Goal: Task Accomplishment & Management: Manage account settings

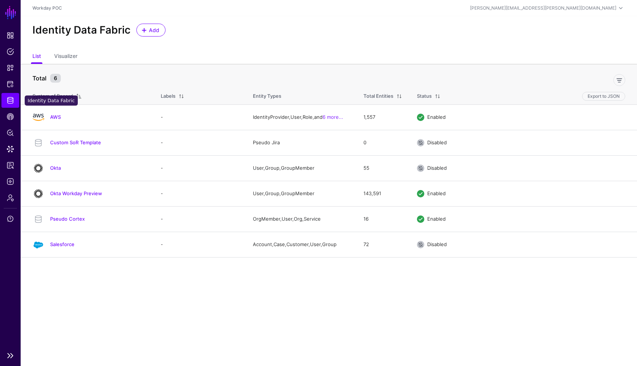
click at [11, 99] on span "Identity Data Fabric" at bounding box center [10, 100] width 7 height 7
click at [158, 31] on span "Add" at bounding box center [154, 30] width 12 height 8
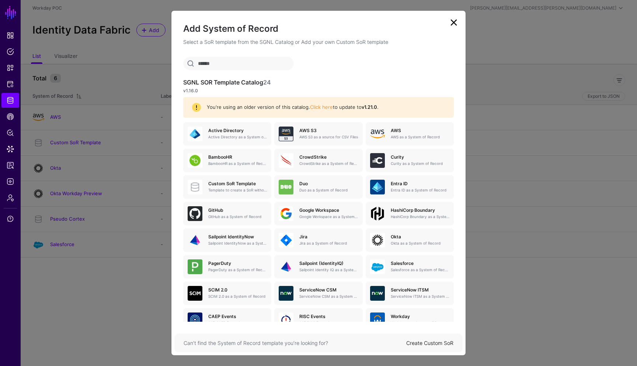
scroll to position [18, 0]
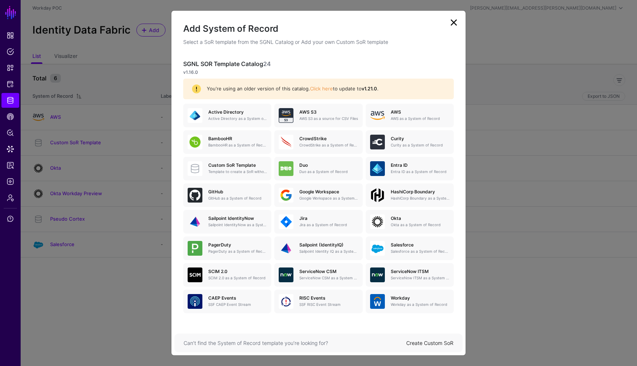
drag, startPoint x: 459, startPoint y: 109, endPoint x: 461, endPoint y: 339, distance: 229.6
click at [461, 339] on div "Add System of Record Select a SoR template from the SGNL Catalog or Add your ow…" at bounding box center [318, 182] width 295 height 345
click at [432, 69] on p "v1.16.0" at bounding box center [318, 72] width 270 height 7
click at [324, 118] on p "AWS S3 as a source for CSV Files" at bounding box center [328, 119] width 59 height 6
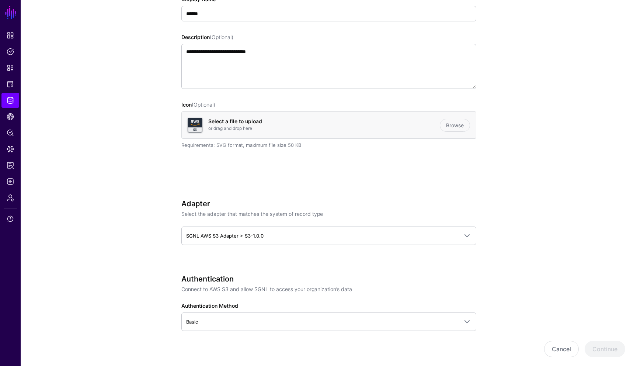
scroll to position [108, 0]
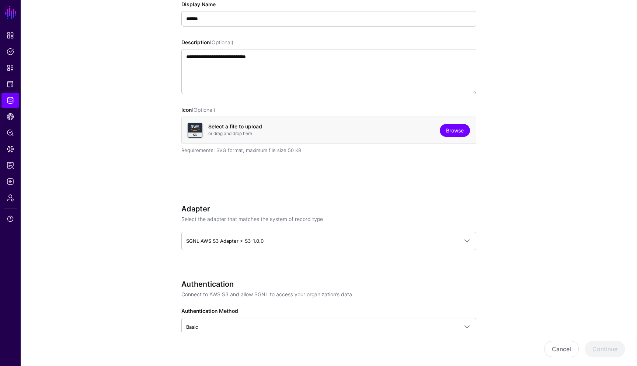
click at [458, 133] on link "Browse" at bounding box center [455, 130] width 30 height 13
click at [523, 199] on app-datasources-details-form "**********" at bounding box center [329, 350] width 616 height 800
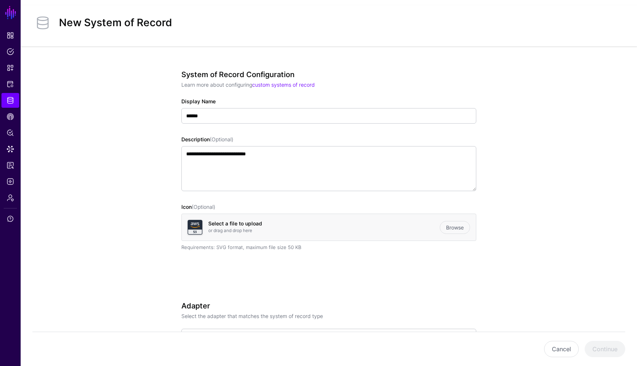
scroll to position [0, 0]
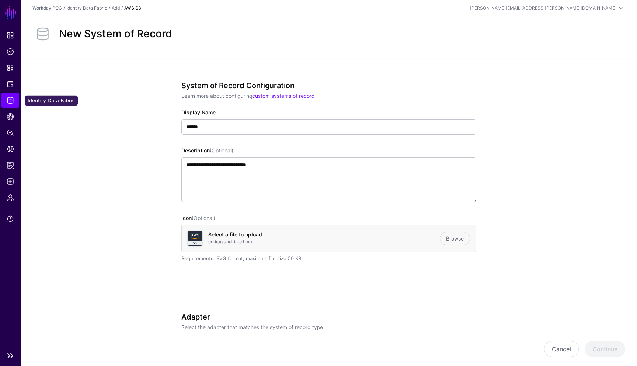
click at [11, 98] on span "Identity Data Fabric" at bounding box center [10, 100] width 7 height 7
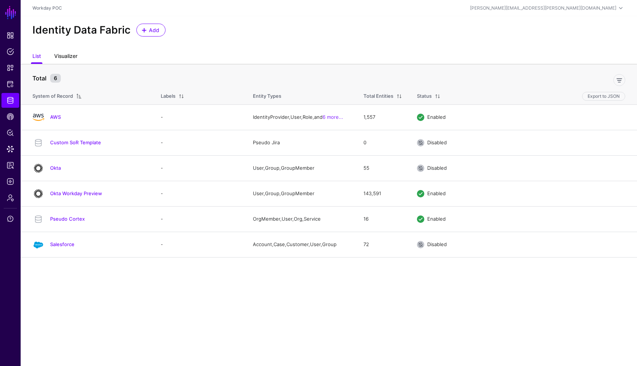
click at [71, 58] on link "Visualizer" at bounding box center [65, 57] width 23 height 14
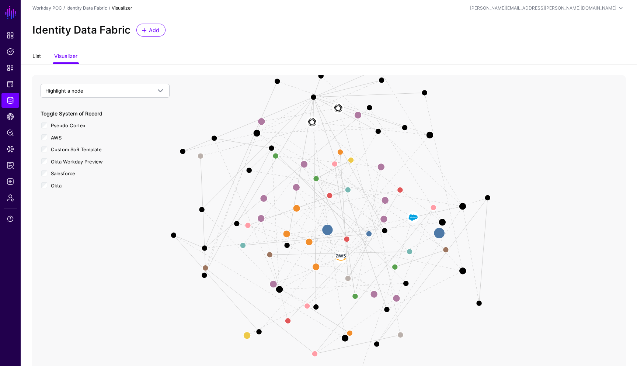
click at [41, 56] on link "List" at bounding box center [36, 57] width 8 height 14
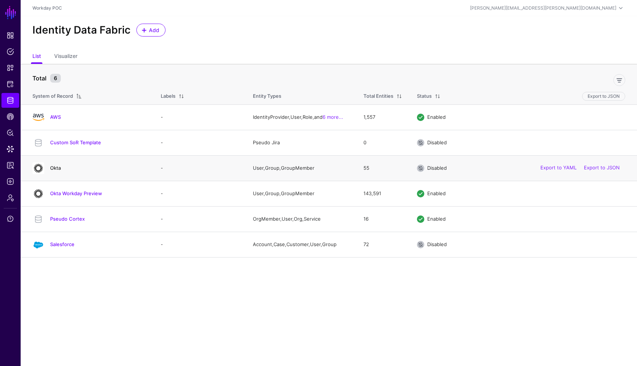
click at [59, 168] on link "Okta" at bounding box center [55, 168] width 11 height 6
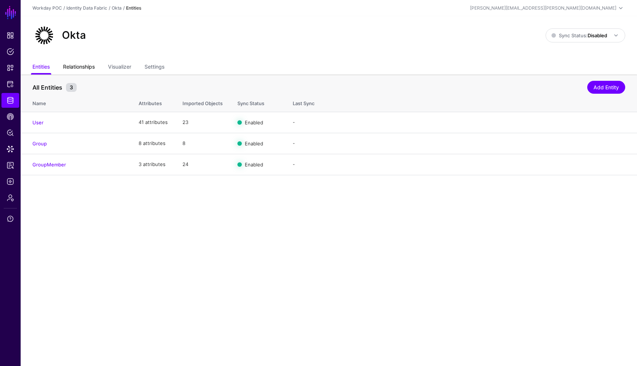
click at [88, 70] on link "Relationships" at bounding box center [79, 67] width 32 height 14
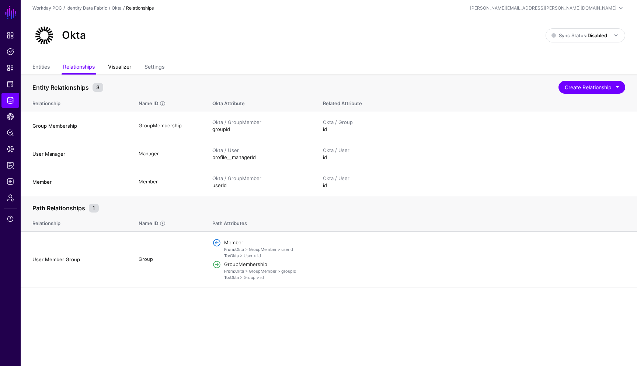
click at [122, 68] on link "Visualizer" at bounding box center [119, 67] width 23 height 14
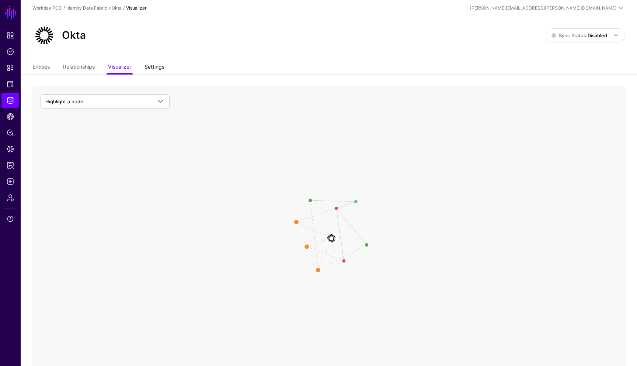
click at [158, 66] on link "Settings" at bounding box center [154, 67] width 20 height 14
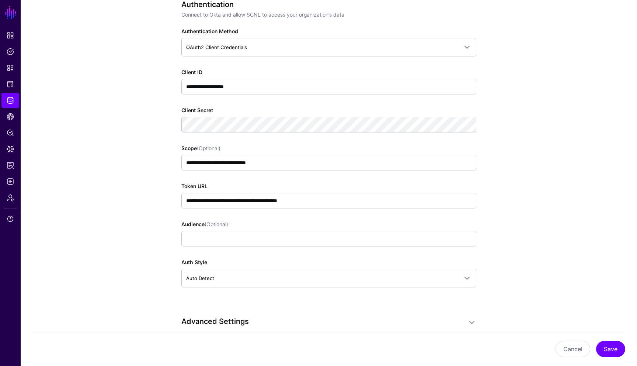
scroll to position [472, 0]
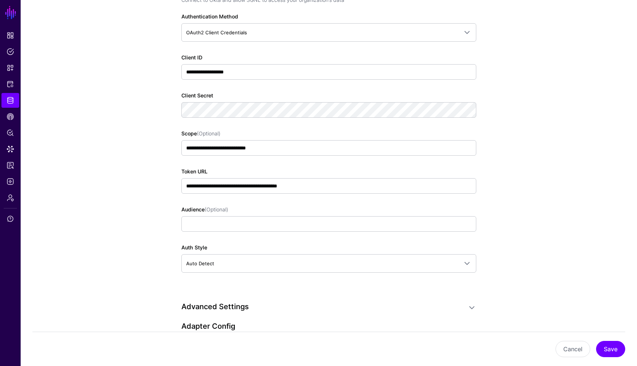
click at [577, 130] on app-datasources-details-form "**********" at bounding box center [329, 184] width 616 height 1163
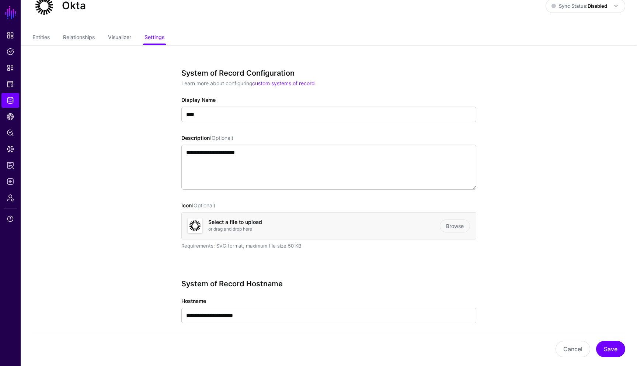
scroll to position [15, 0]
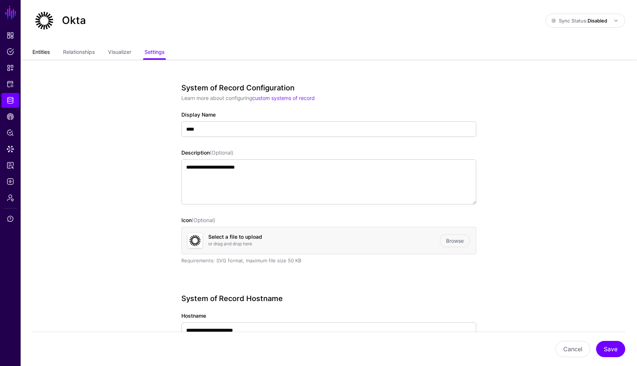
click at [41, 53] on link "Entities" at bounding box center [40, 53] width 17 height 14
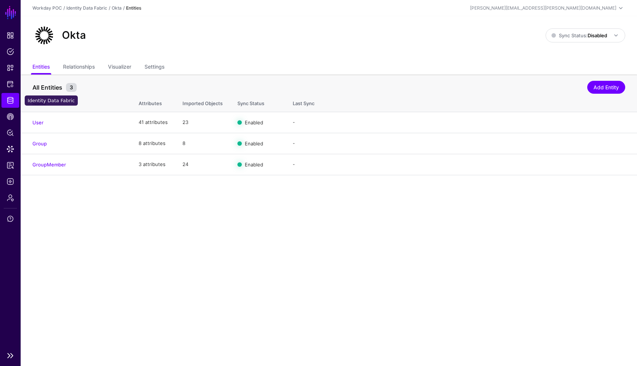
click at [12, 99] on span "Identity Data Fabric" at bounding box center [10, 100] width 7 height 7
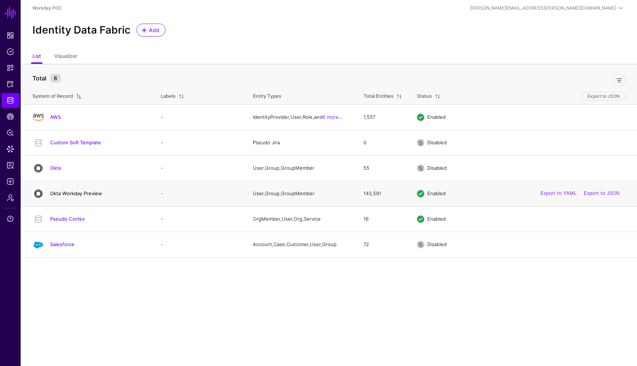
click at [60, 193] on link "Okta Workday Preview" at bounding box center [76, 193] width 52 height 6
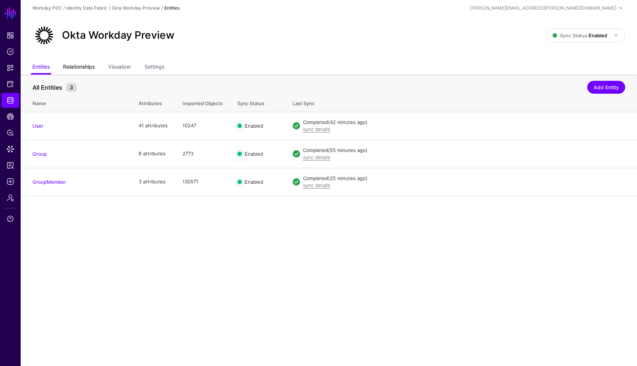
click at [80, 69] on link "Relationships" at bounding box center [79, 67] width 32 height 14
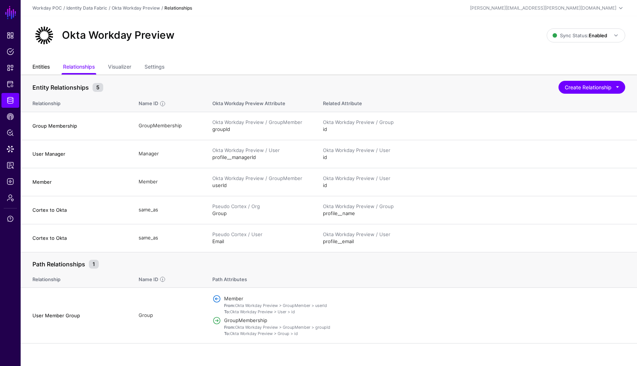
click at [47, 69] on link "Entities" at bounding box center [40, 67] width 17 height 14
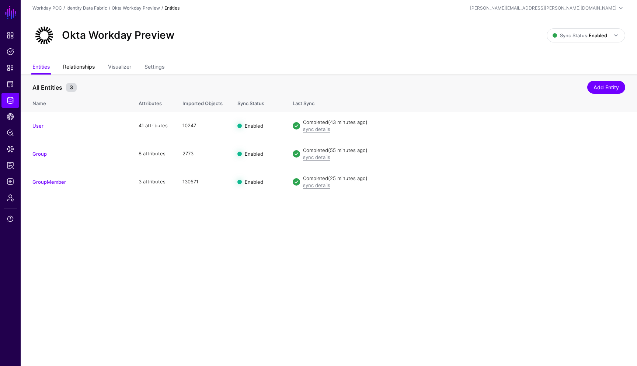
click at [83, 66] on link "Relationships" at bounding box center [79, 67] width 32 height 14
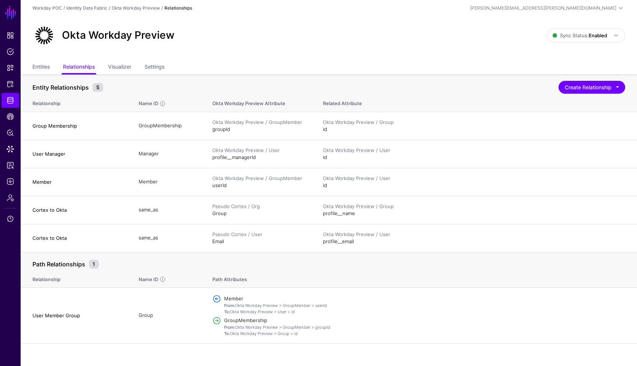
click at [290, 56] on div "Okta Workday Preview Sync Status: Enabled Enabled Syncing active for all config…" at bounding box center [329, 38] width 616 height 44
click at [125, 67] on link "Visualizer" at bounding box center [119, 67] width 23 height 14
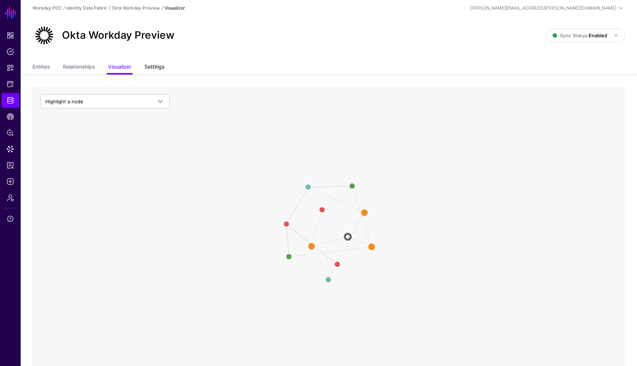
click at [161, 66] on link "Settings" at bounding box center [154, 67] width 20 height 14
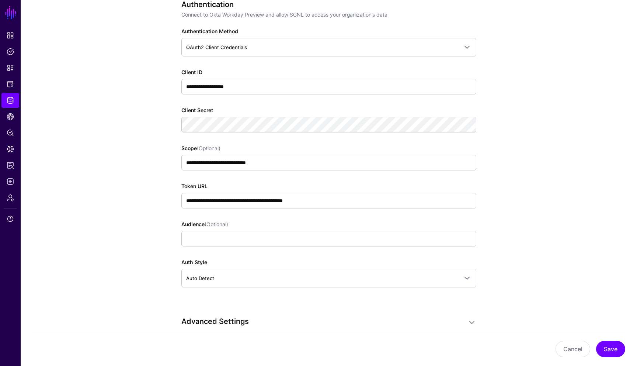
scroll to position [442, 0]
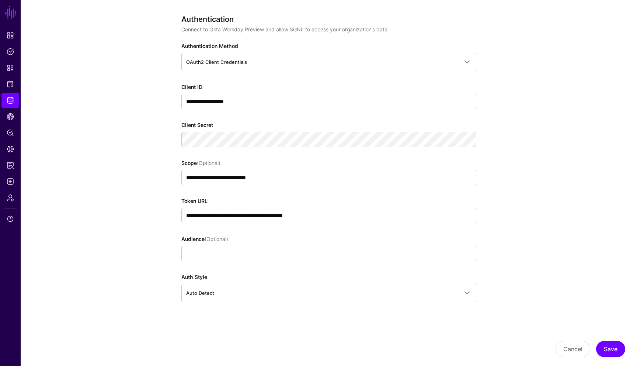
click at [543, 191] on app-datasources-details-form "**********" at bounding box center [329, 217] width 616 height 1171
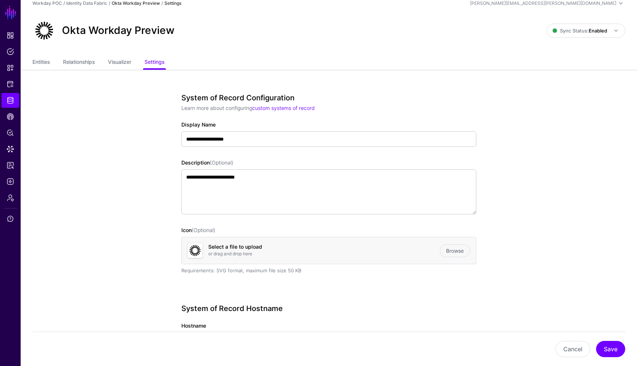
scroll to position [0, 0]
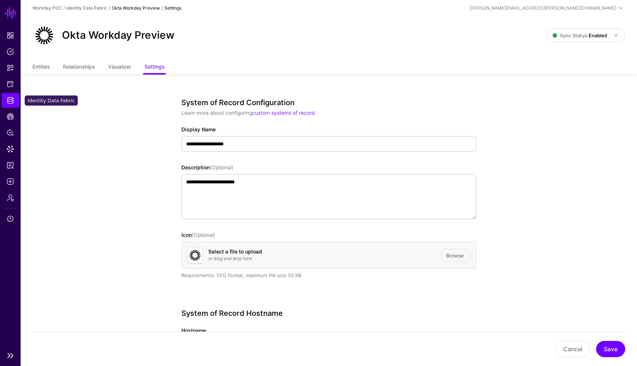
click at [10, 103] on span "Identity Data Fabric" at bounding box center [10, 100] width 7 height 7
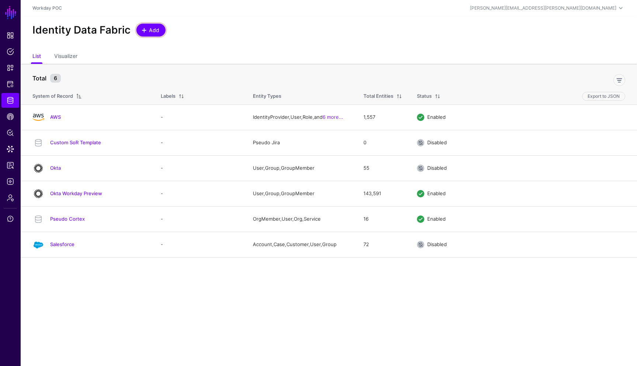
click at [158, 32] on span "Add" at bounding box center [154, 30] width 12 height 8
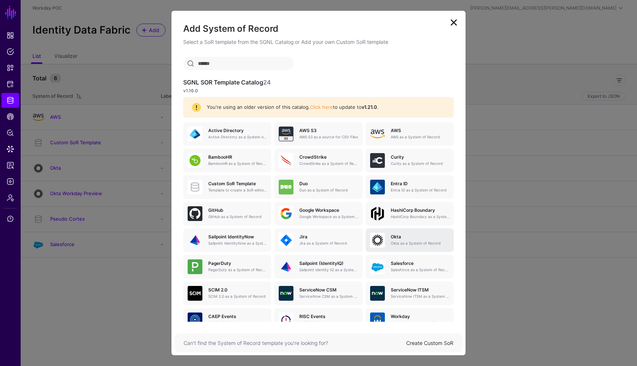
click at [408, 246] on div "[PERSON_NAME] as a System of Record" at bounding box center [409, 240] width 79 height 15
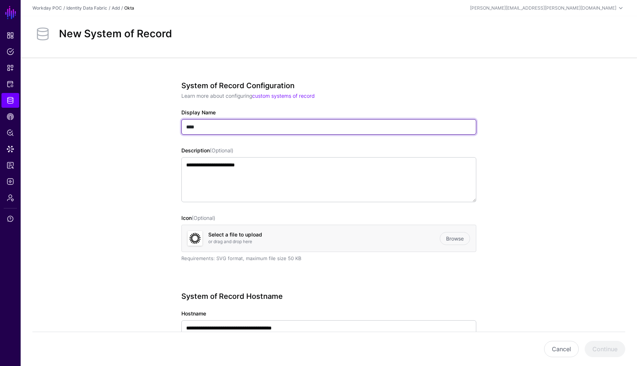
click at [264, 131] on input "****" at bounding box center [328, 126] width 295 height 15
type input "**********"
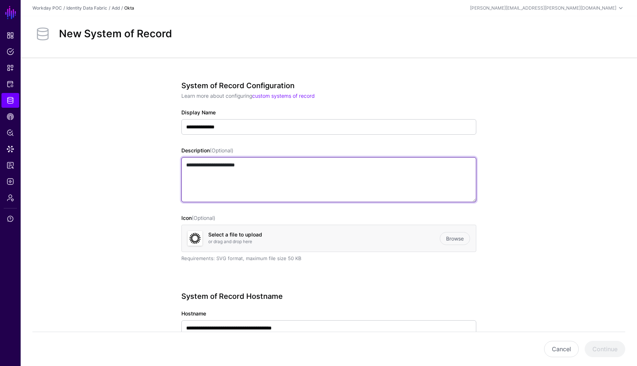
click at [293, 164] on textarea "**********" at bounding box center [328, 179] width 295 height 45
type textarea "**********"
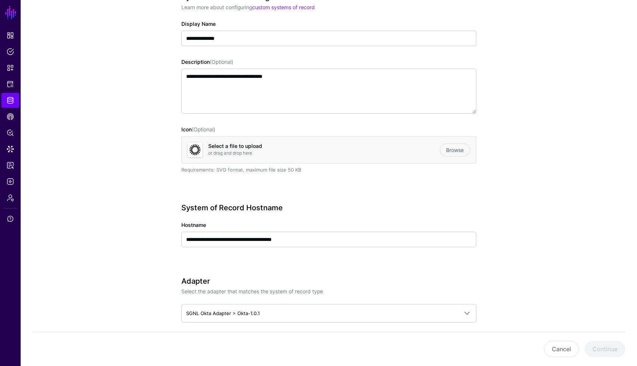
scroll to position [103, 0]
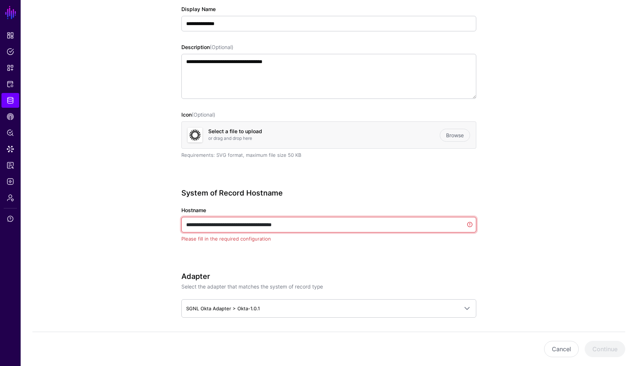
click at [282, 224] on input "**********" at bounding box center [328, 224] width 295 height 15
paste input "text"
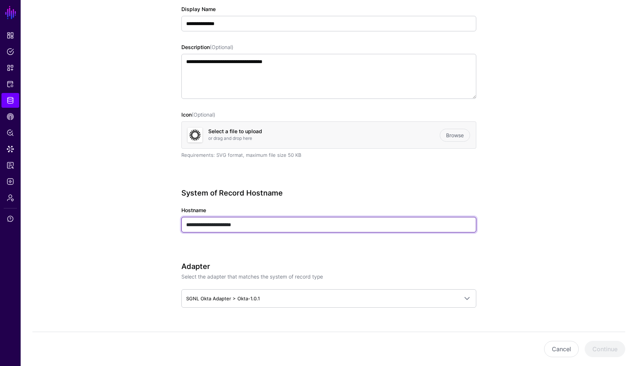
type input "**********"
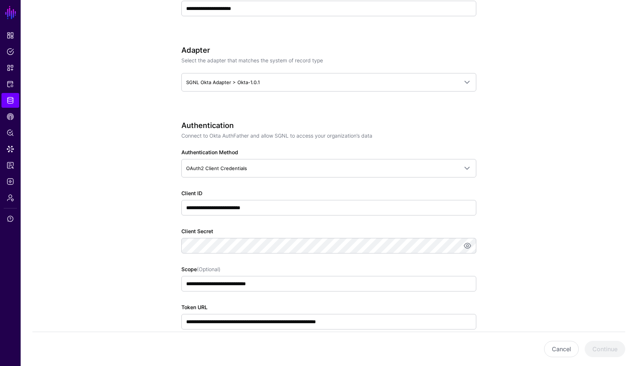
scroll to position [324, 0]
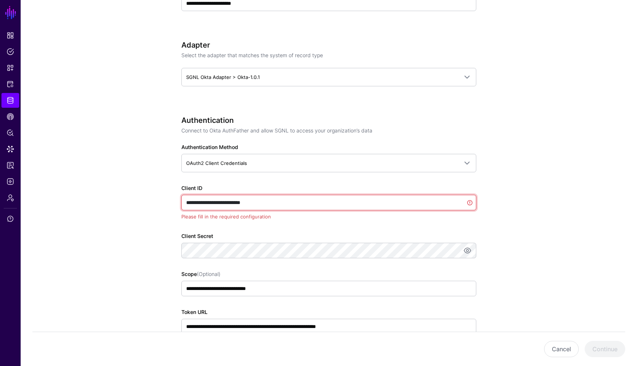
click at [267, 201] on input "**********" at bounding box center [328, 202] width 295 height 15
paste input "text"
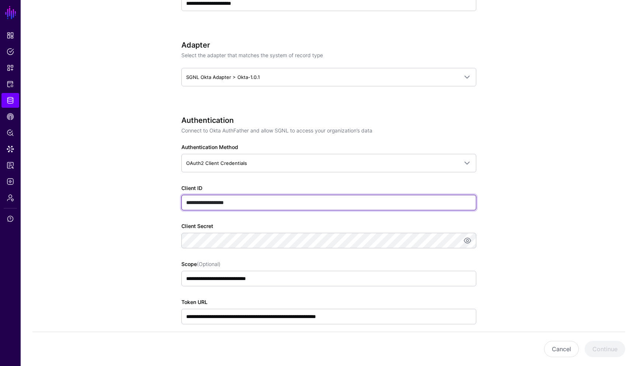
type input "**********"
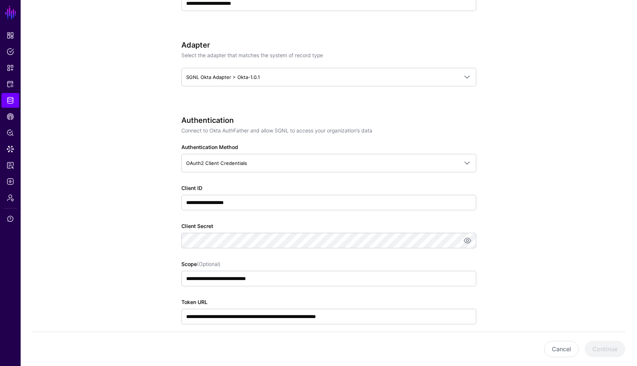
click at [539, 274] on app-datasources-details-form "**********" at bounding box center [329, 241] width 616 height 1016
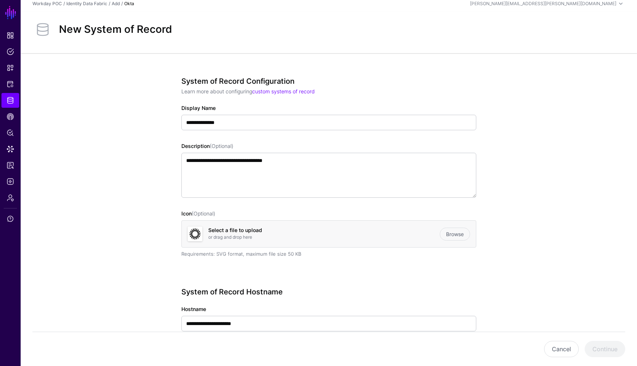
scroll to position [0, 0]
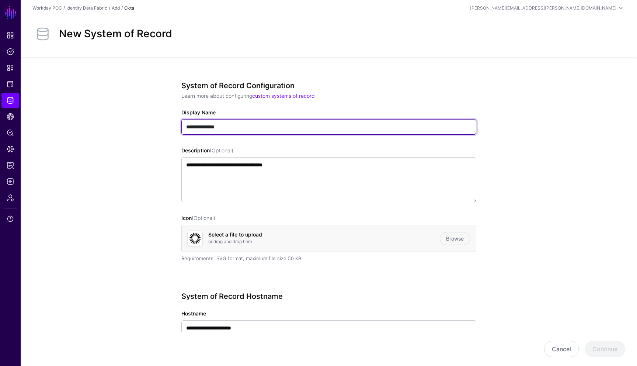
click at [359, 128] on input "**********" at bounding box center [328, 126] width 295 height 15
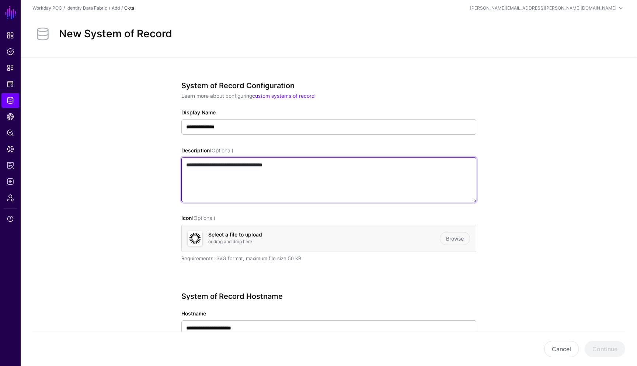
click at [343, 170] on textarea "**********" at bounding box center [328, 179] width 295 height 45
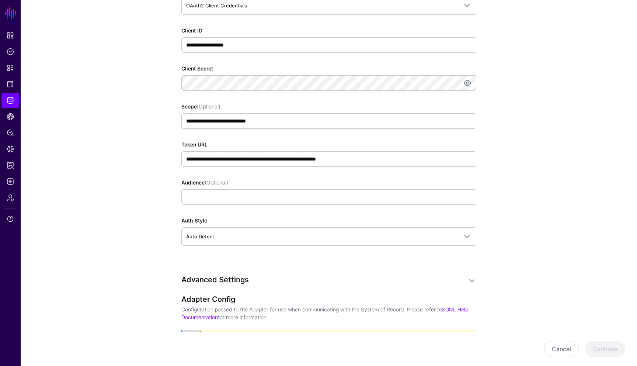
scroll to position [486, 0]
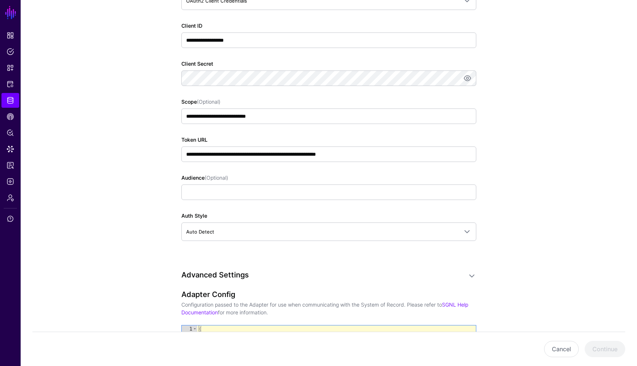
click at [602, 241] on app-datasources-details-form "**********" at bounding box center [329, 79] width 616 height 1016
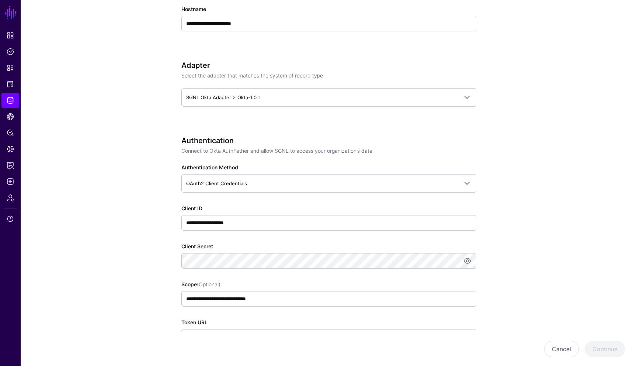
scroll to position [280, 0]
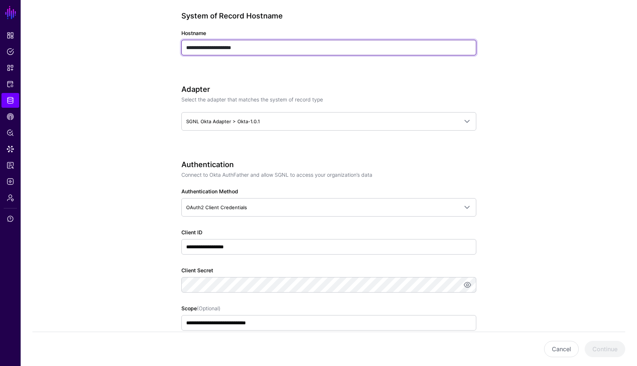
drag, startPoint x: 251, startPoint y: 49, endPoint x: 178, endPoint y: 45, distance: 72.7
click at [178, 45] on div "**********" at bounding box center [329, 285] width 342 height 1016
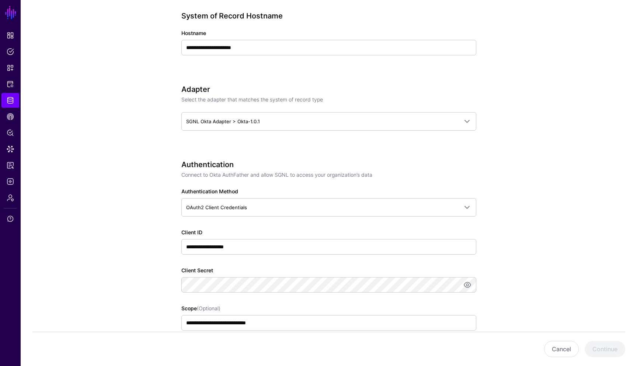
click at [583, 168] on app-datasources-details-form "**********" at bounding box center [329, 285] width 616 height 1016
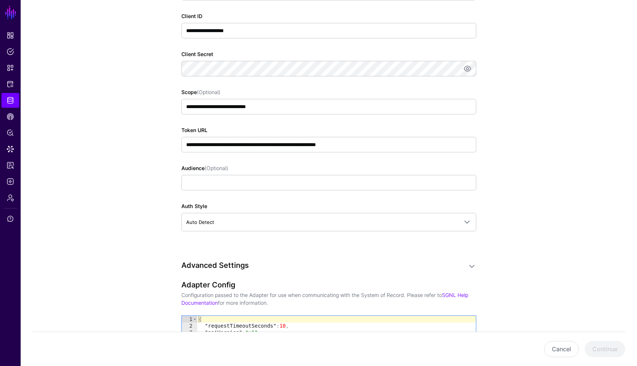
scroll to position [501, 0]
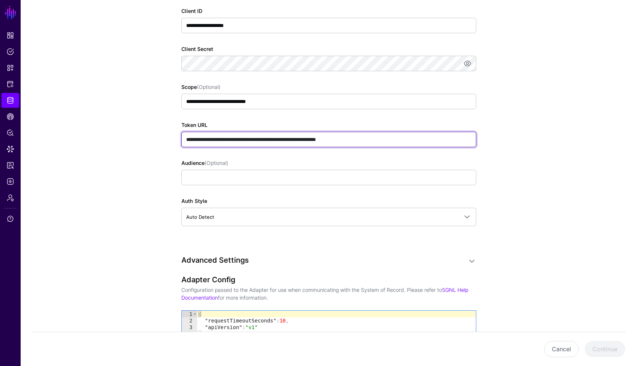
click at [298, 139] on input "**********" at bounding box center [328, 139] width 295 height 15
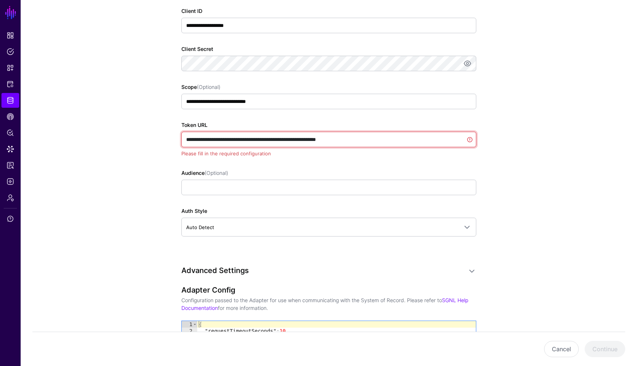
click at [300, 140] on input "**********" at bounding box center [328, 139] width 295 height 15
click at [299, 141] on input "**********" at bounding box center [328, 139] width 295 height 15
paste input "text"
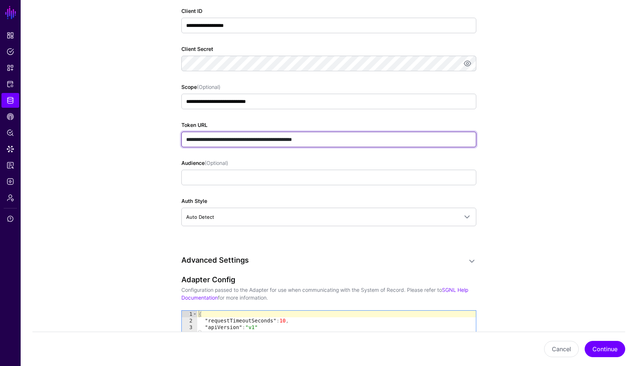
type input "**********"
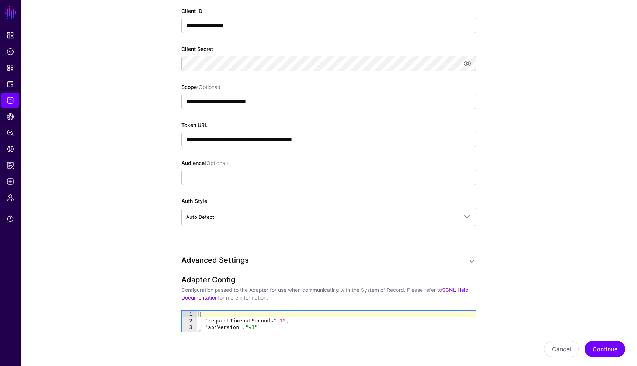
click at [541, 184] on app-datasources-details-form "**********" at bounding box center [329, 64] width 616 height 1016
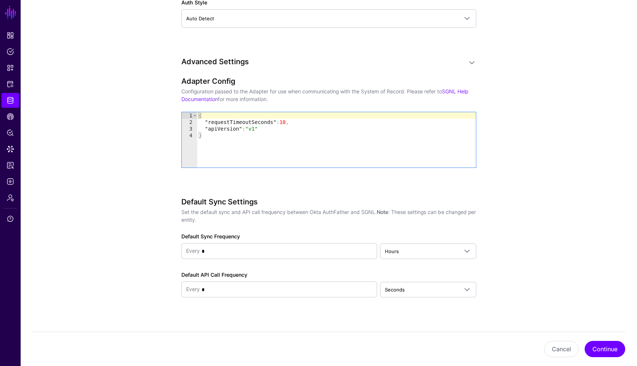
scroll to position [706, 0]
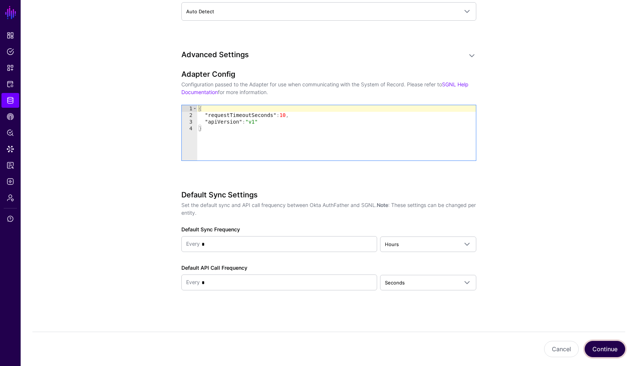
click at [605, 347] on button "Continue" at bounding box center [604, 348] width 41 height 16
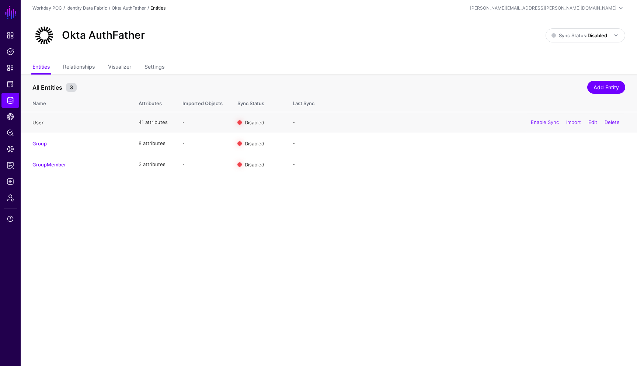
click at [41, 120] on link "User" at bounding box center [37, 122] width 11 height 6
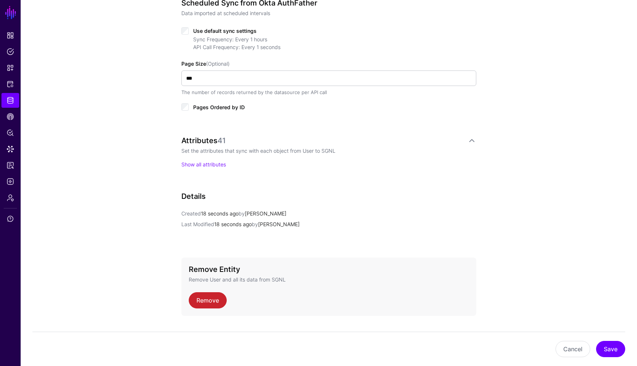
scroll to position [383, 0]
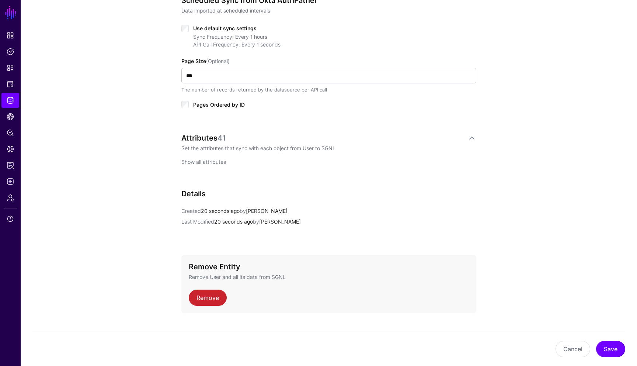
click at [202, 164] on link "Show all attributes" at bounding box center [203, 161] width 45 height 6
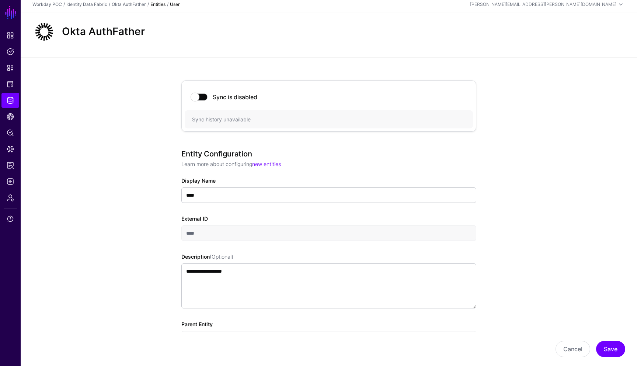
scroll to position [0, 0]
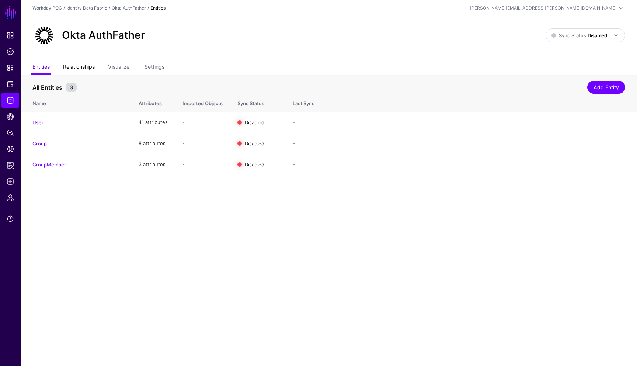
click at [91, 69] on link "Relationships" at bounding box center [79, 67] width 32 height 14
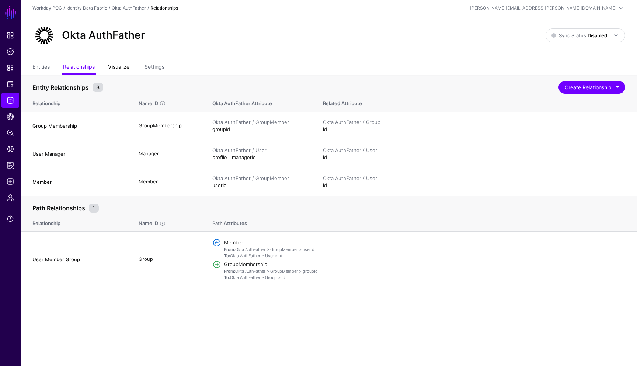
click at [127, 66] on link "Visualizer" at bounding box center [119, 67] width 23 height 14
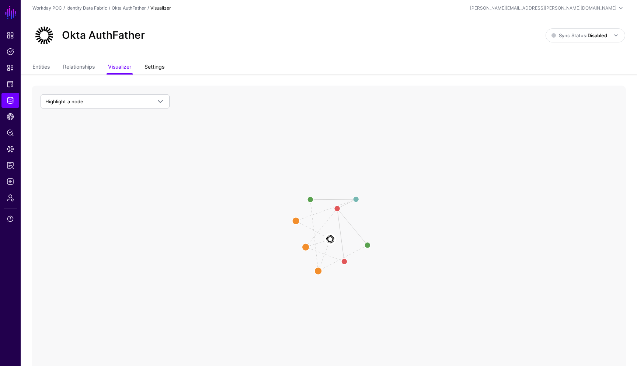
click at [155, 67] on link "Settings" at bounding box center [154, 67] width 20 height 14
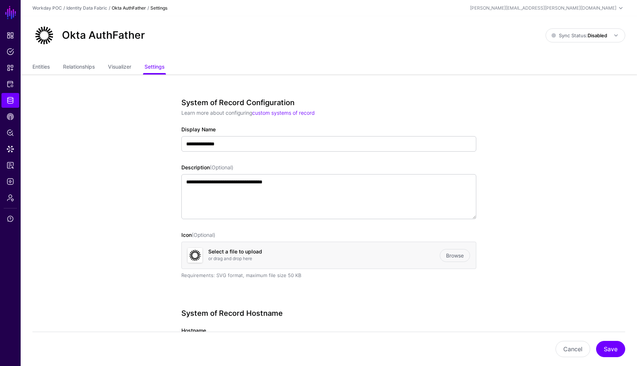
click at [48, 71] on link "Entities" at bounding box center [40, 67] width 17 height 14
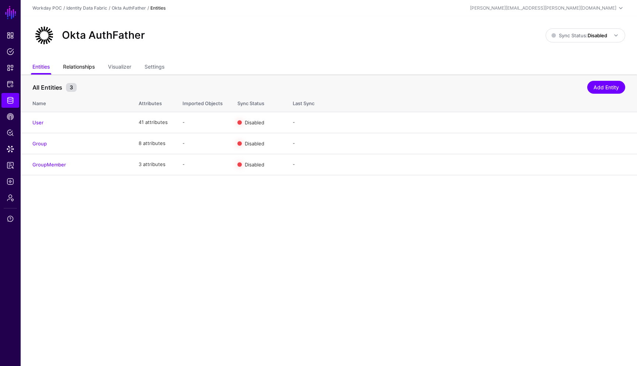
click at [81, 67] on link "Relationships" at bounding box center [79, 67] width 32 height 14
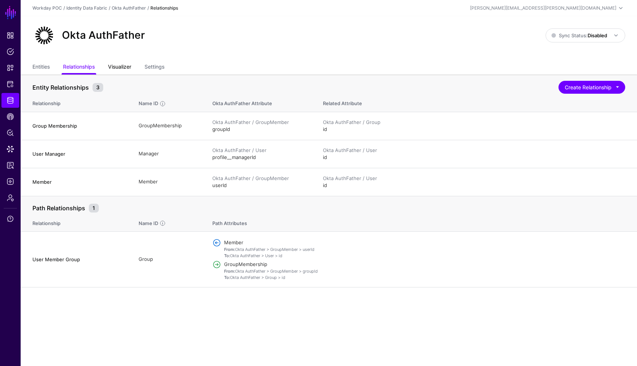
click at [130, 64] on link "Visualizer" at bounding box center [119, 67] width 23 height 14
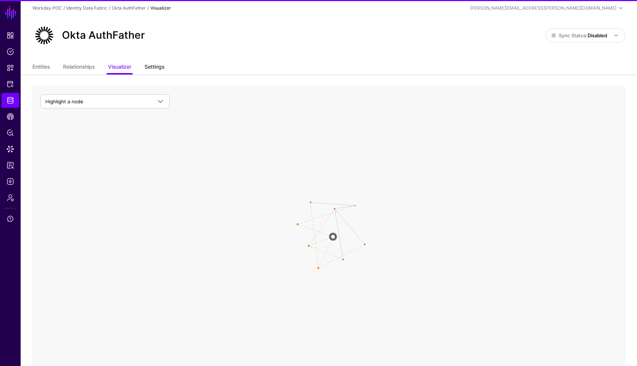
click at [156, 66] on link "Settings" at bounding box center [154, 67] width 20 height 14
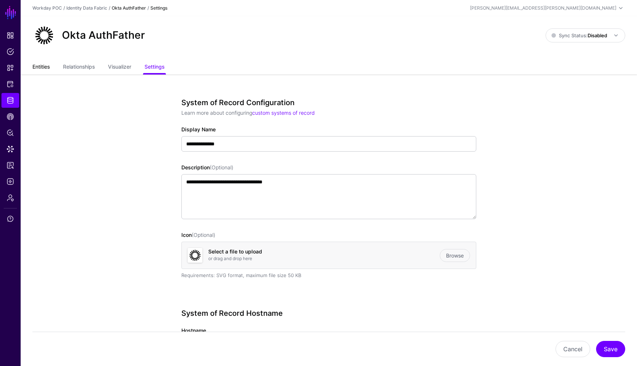
click at [42, 67] on link "Entities" at bounding box center [40, 67] width 17 height 14
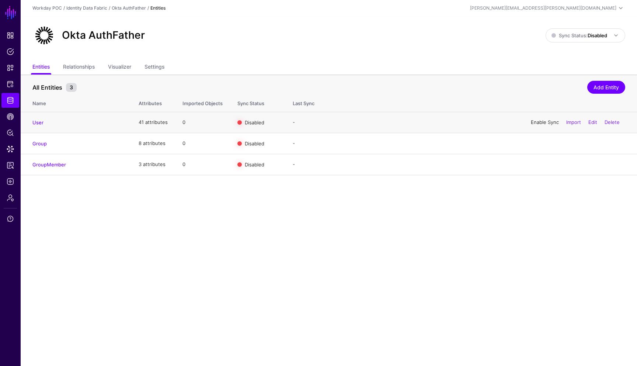
click at [531, 123] on link "Enable Sync" at bounding box center [545, 122] width 28 height 6
click at [540, 144] on link "Enable Sync" at bounding box center [545, 143] width 28 height 6
click at [539, 165] on link "Enable Sync" at bounding box center [545, 164] width 28 height 6
click at [88, 65] on link "Relationships" at bounding box center [79, 67] width 32 height 14
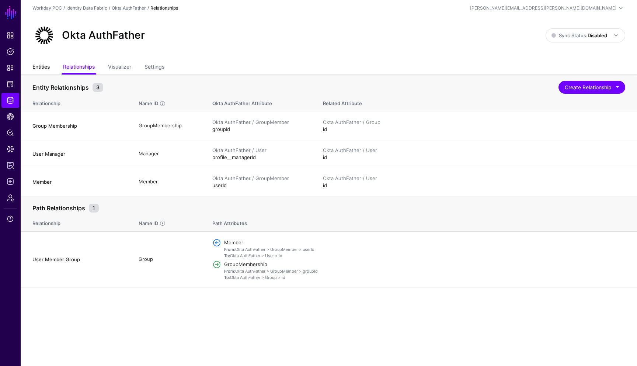
click at [41, 67] on link "Entities" at bounding box center [40, 67] width 17 height 14
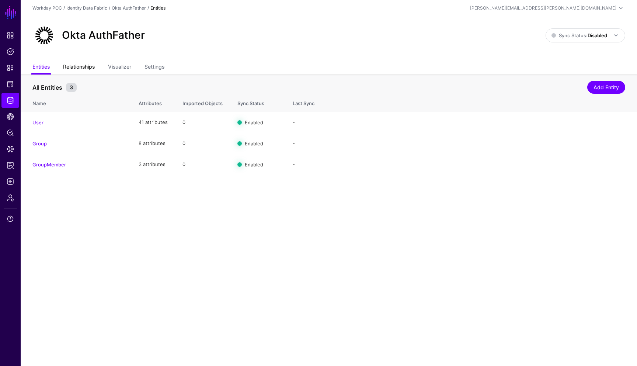
click at [90, 68] on link "Relationships" at bounding box center [79, 67] width 32 height 14
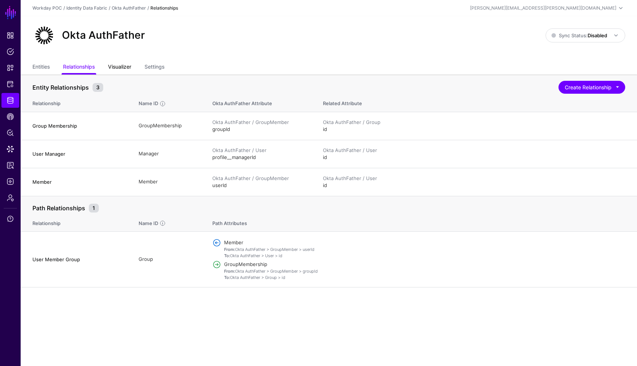
click at [124, 69] on link "Visualizer" at bounding box center [119, 67] width 23 height 14
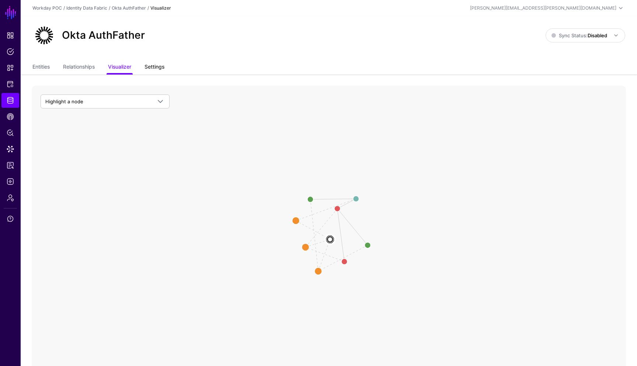
click at [159, 67] on link "Settings" at bounding box center [154, 67] width 20 height 14
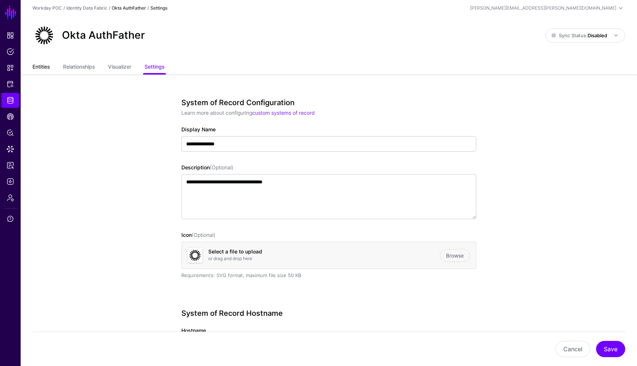
click at [49, 69] on link "Entities" at bounding box center [40, 67] width 17 height 14
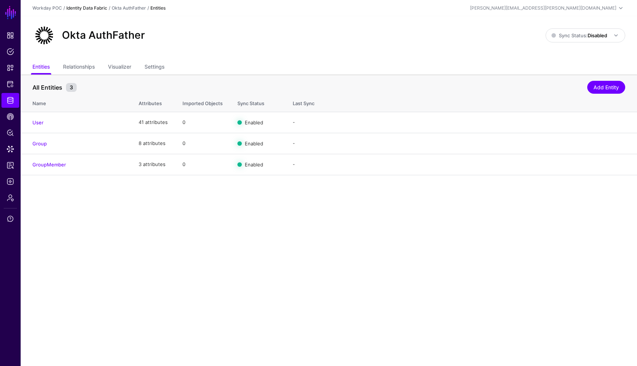
click at [87, 9] on link "Identity Data Fabric" at bounding box center [86, 8] width 41 height 6
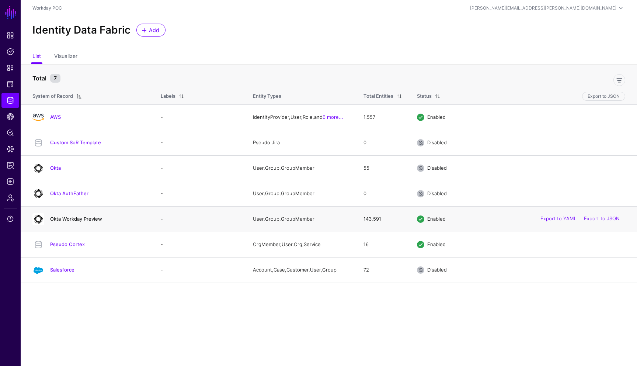
click at [79, 219] on link "Okta Workday Preview" at bounding box center [76, 219] width 52 height 6
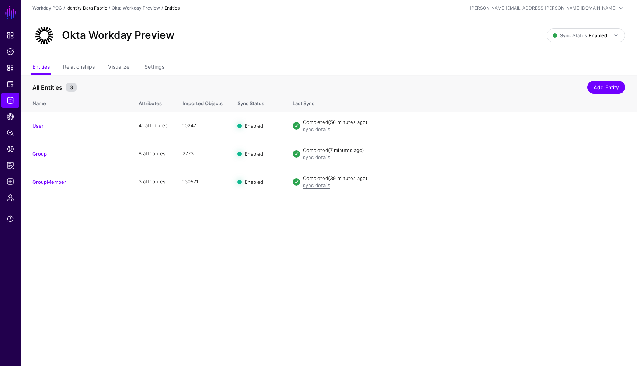
click at [99, 7] on link "Identity Data Fabric" at bounding box center [86, 8] width 41 height 6
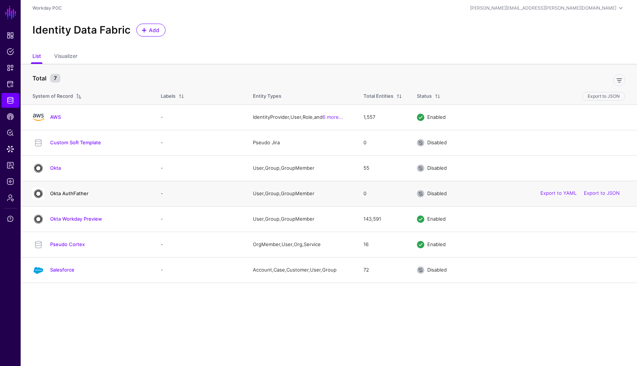
click at [80, 195] on link "Okta AuthFather" at bounding box center [69, 193] width 38 height 6
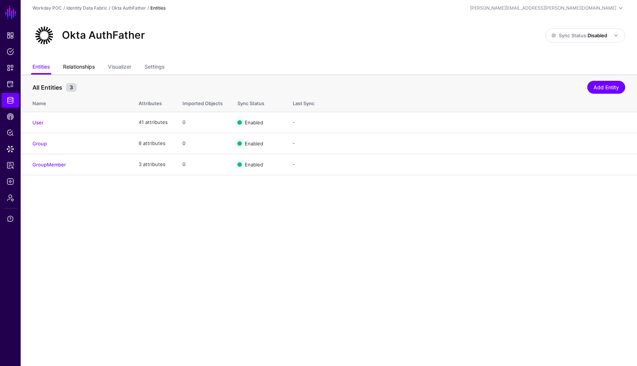
click at [91, 67] on link "Relationships" at bounding box center [79, 67] width 32 height 14
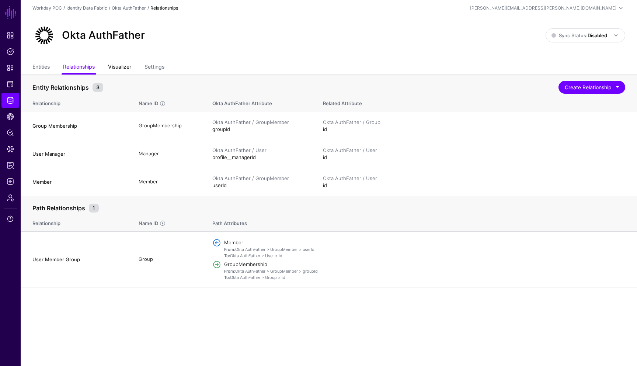
click at [123, 66] on link "Visualizer" at bounding box center [119, 67] width 23 height 14
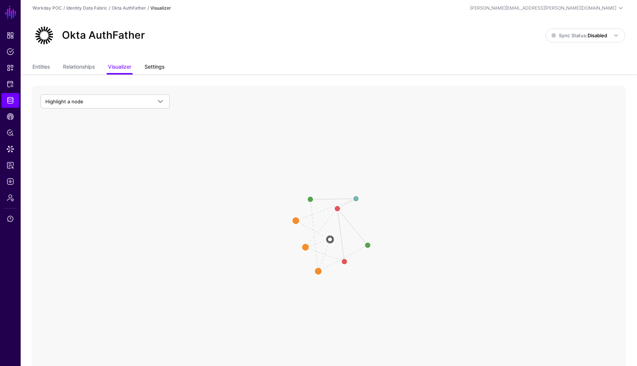
click at [155, 66] on link "Settings" at bounding box center [154, 67] width 20 height 14
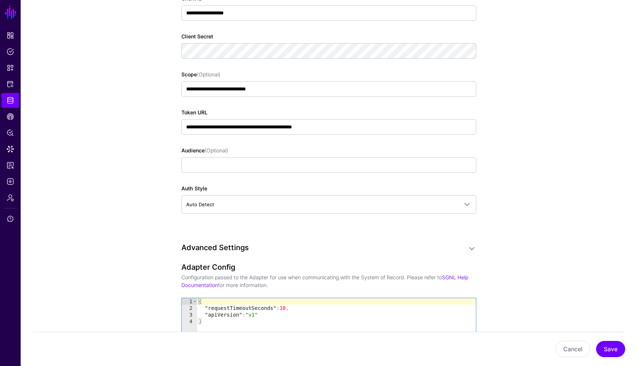
scroll to position [545, 0]
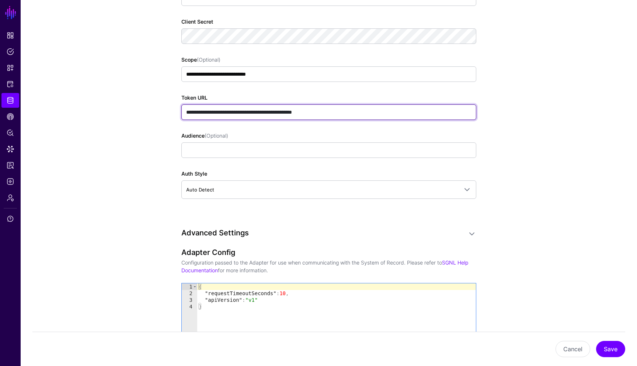
click at [292, 112] on input "**********" at bounding box center [328, 111] width 295 height 15
type input "**********"
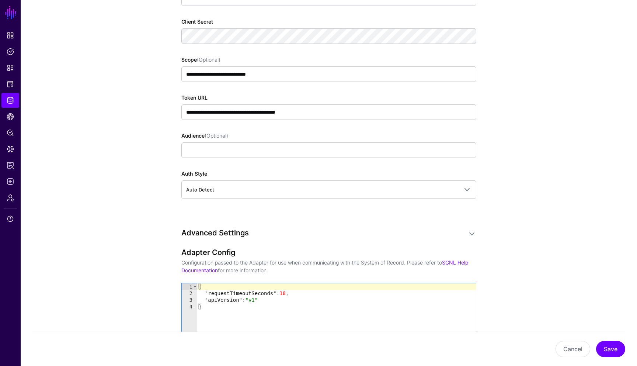
click at [534, 177] on app-datasources-details-form "**********" at bounding box center [329, 114] width 616 height 1171
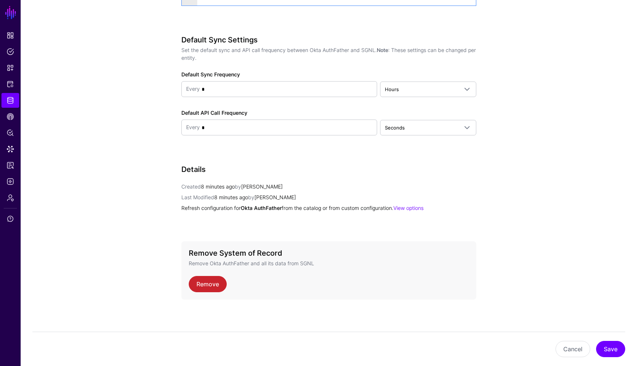
scroll to position [878, 0]
click at [614, 346] on button "Save" at bounding box center [610, 348] width 29 height 16
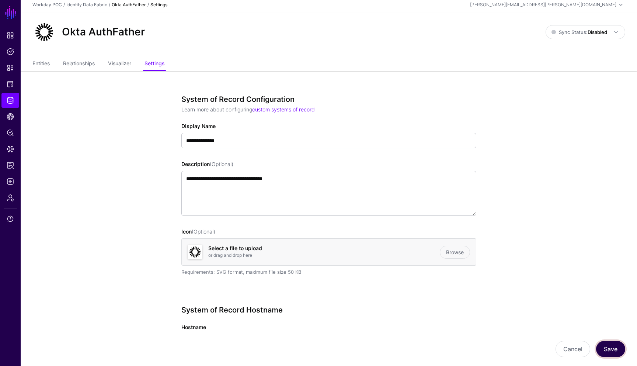
scroll to position [0, 0]
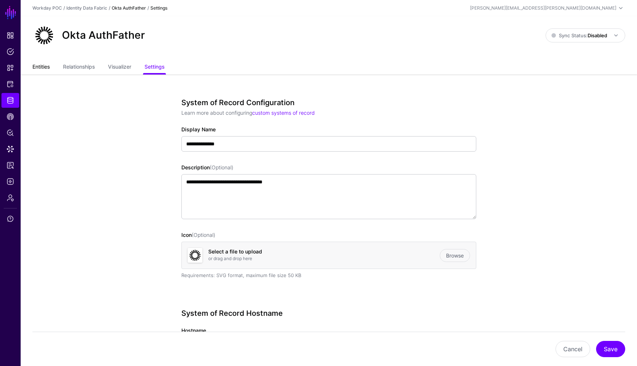
click at [43, 68] on link "Entities" at bounding box center [40, 67] width 17 height 14
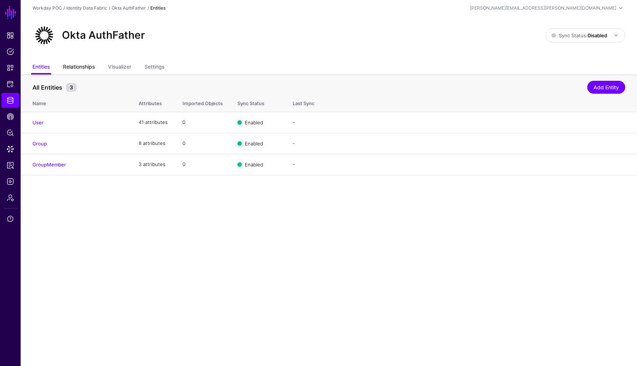
click at [90, 70] on link "Relationships" at bounding box center [79, 67] width 32 height 14
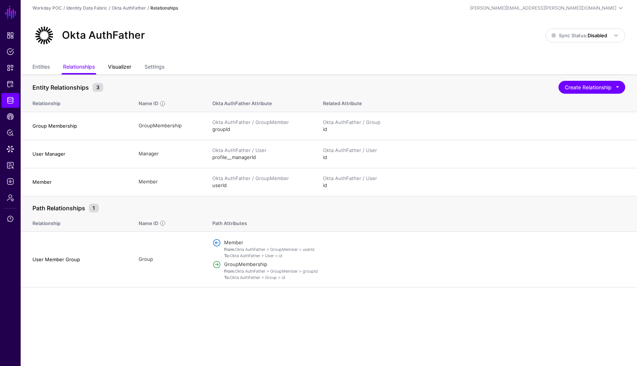
click at [128, 68] on link "Visualizer" at bounding box center [119, 67] width 23 height 14
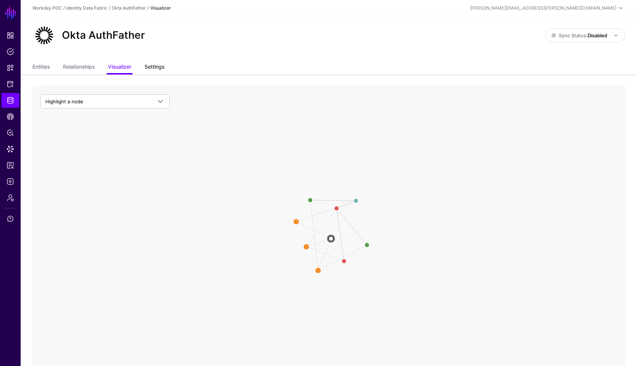
click at [158, 66] on link "Settings" at bounding box center [154, 67] width 20 height 14
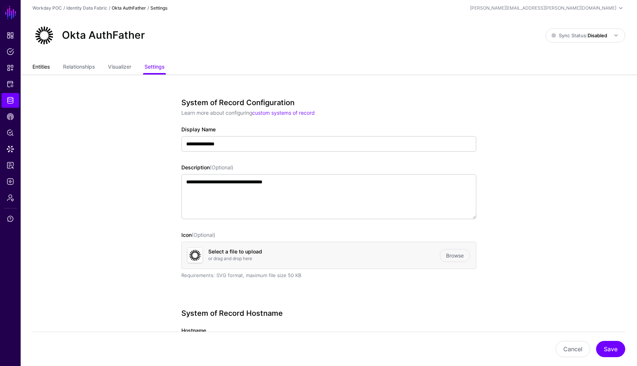
click at [42, 67] on link "Entities" at bounding box center [40, 67] width 17 height 14
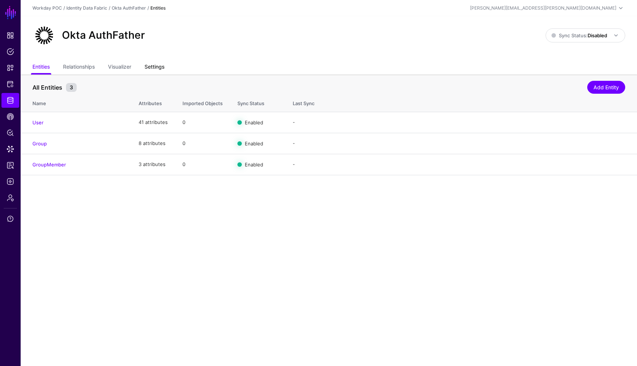
click at [150, 72] on link "Settings" at bounding box center [154, 67] width 20 height 14
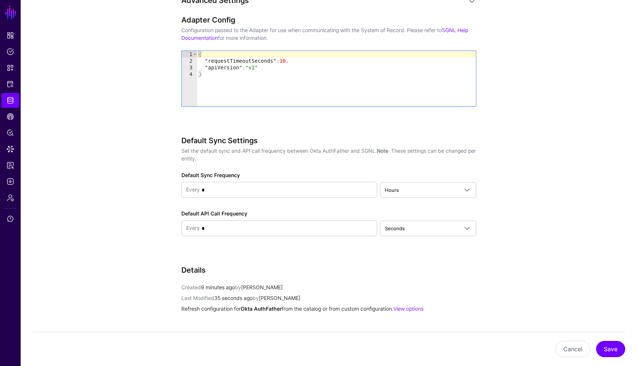
scroll to position [781, 0]
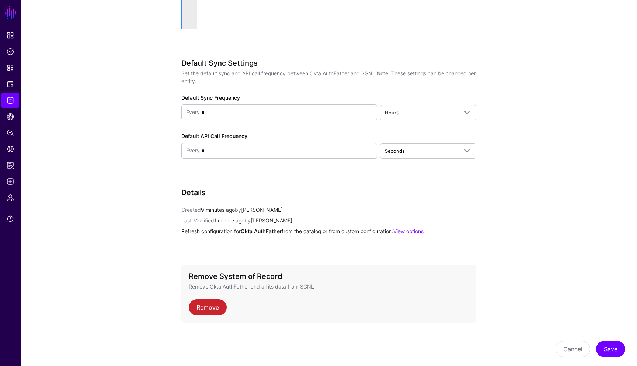
scroll to position [870, 0]
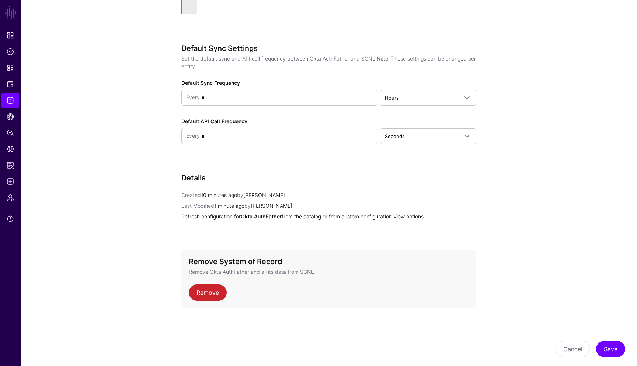
click at [418, 215] on link "View options" at bounding box center [408, 216] width 30 height 6
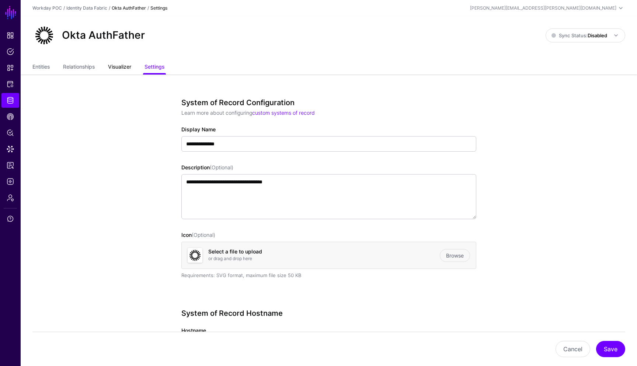
click at [127, 69] on link "Visualizer" at bounding box center [119, 67] width 23 height 14
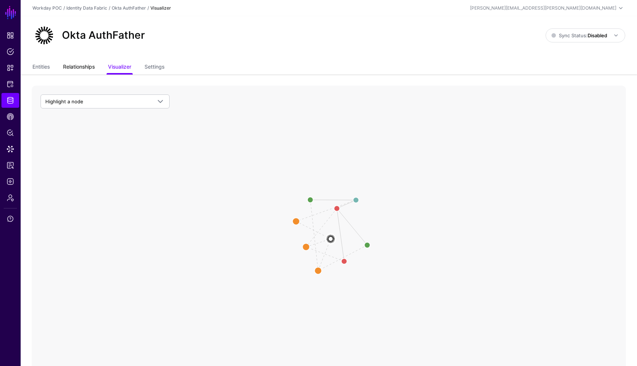
click at [79, 69] on link "Relationships" at bounding box center [79, 67] width 32 height 14
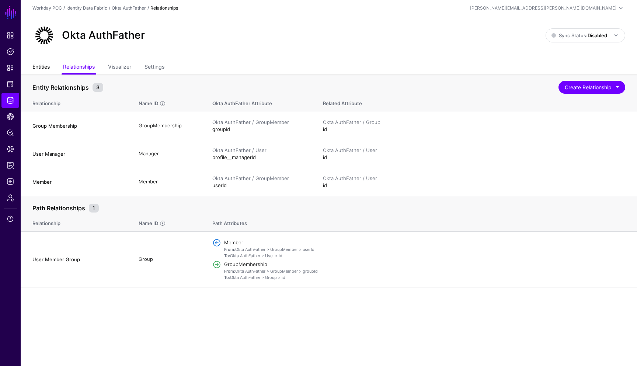
click at [46, 69] on link "Entities" at bounding box center [40, 67] width 17 height 14
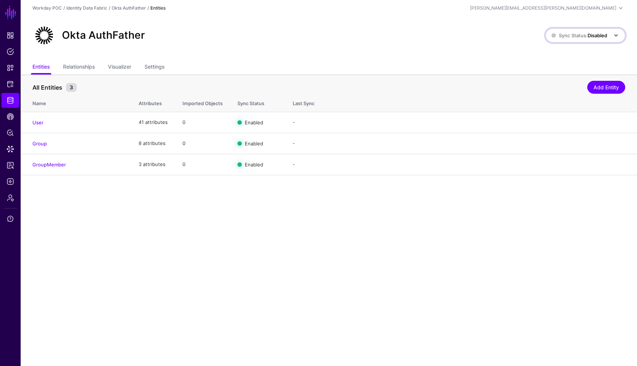
click at [615, 36] on span at bounding box center [615, 35] width 9 height 9
click at [477, 48] on div "Okta AuthFather Sync Status: Disabled Enabled Syncing active for all configured…" at bounding box center [329, 38] width 616 height 44
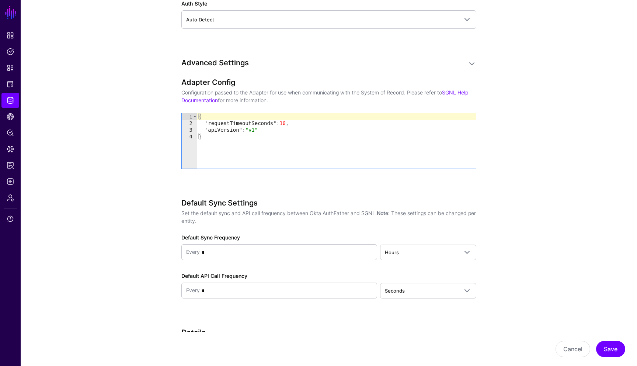
scroll to position [716, 0]
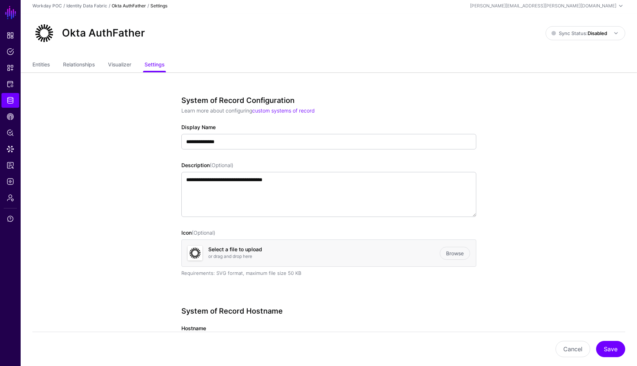
scroll to position [0, 0]
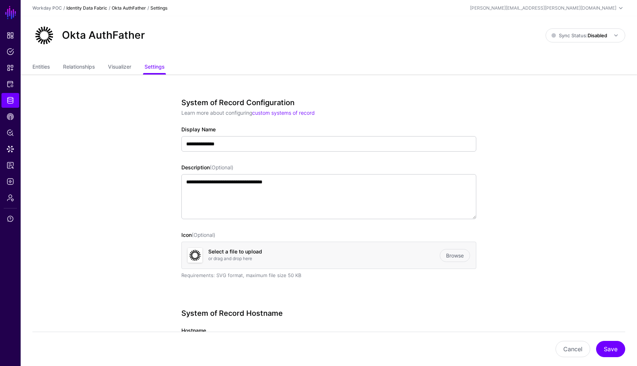
click at [98, 9] on link "Identity Data Fabric" at bounding box center [86, 8] width 41 height 6
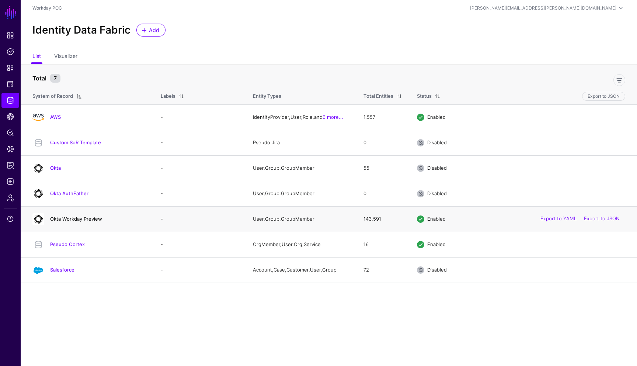
click at [70, 220] on link "Okta Workday Preview" at bounding box center [76, 219] width 52 height 6
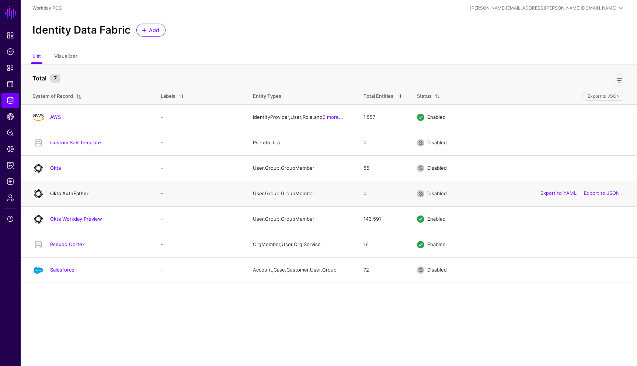
click at [73, 192] on link "Okta AuthFather" at bounding box center [69, 193] width 38 height 6
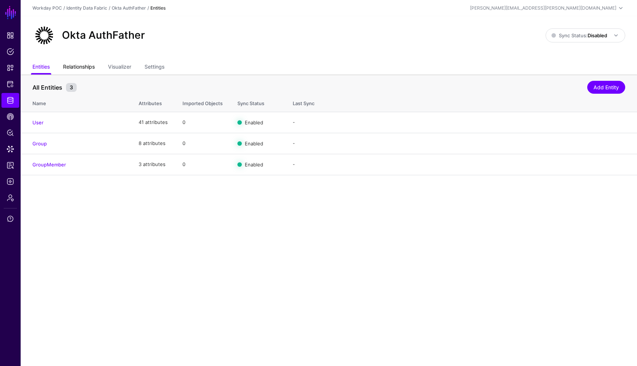
click at [87, 71] on link "Relationships" at bounding box center [79, 67] width 32 height 14
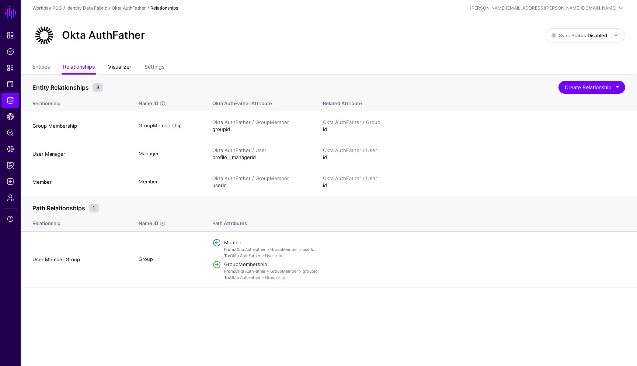
click at [127, 69] on link "Visualizer" at bounding box center [119, 67] width 23 height 14
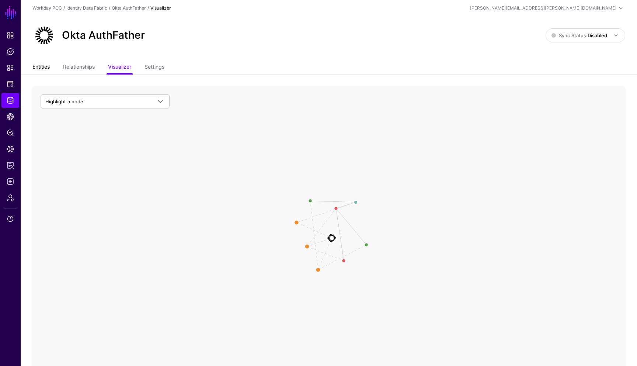
click at [43, 68] on link "Entities" at bounding box center [40, 67] width 17 height 14
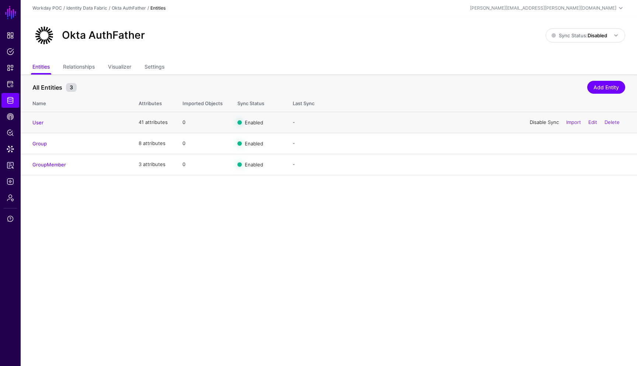
click at [538, 122] on link "Disable Sync" at bounding box center [544, 122] width 29 height 6
click at [537, 143] on link "Disable Sync" at bounding box center [544, 143] width 29 height 6
click at [534, 164] on link "Disable Sync" at bounding box center [544, 164] width 29 height 6
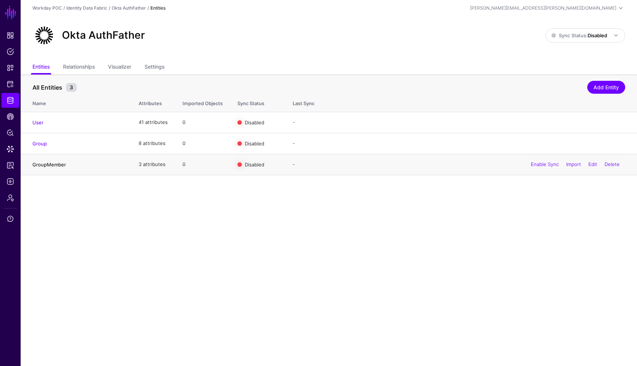
click at [57, 167] on link "GroupMember" at bounding box center [49, 164] width 34 height 6
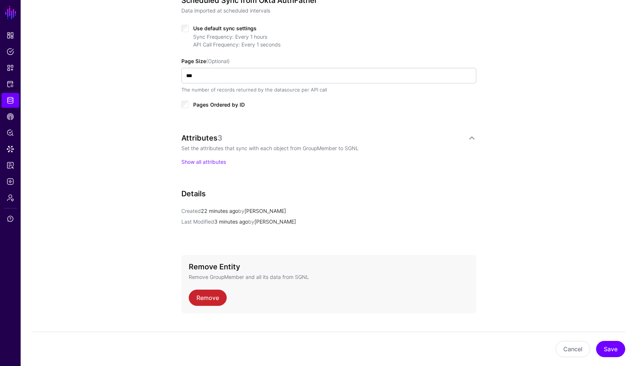
scroll to position [368, 0]
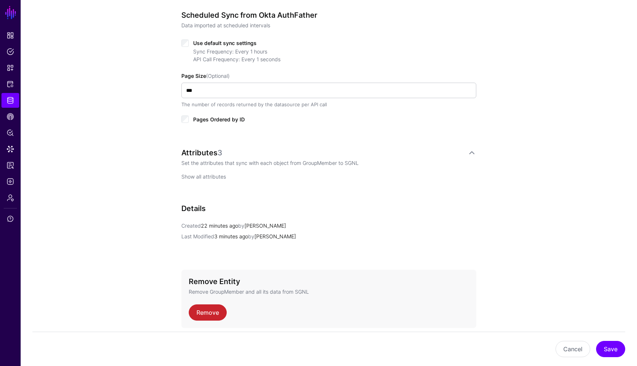
click at [224, 178] on link "Show all attributes" at bounding box center [203, 176] width 45 height 6
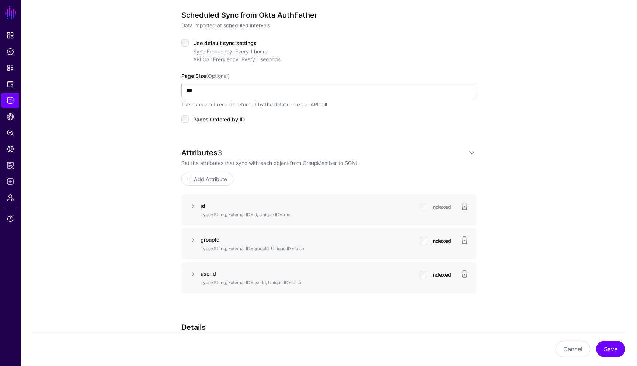
click at [531, 139] on div "**********" at bounding box center [329, 103] width 616 height 822
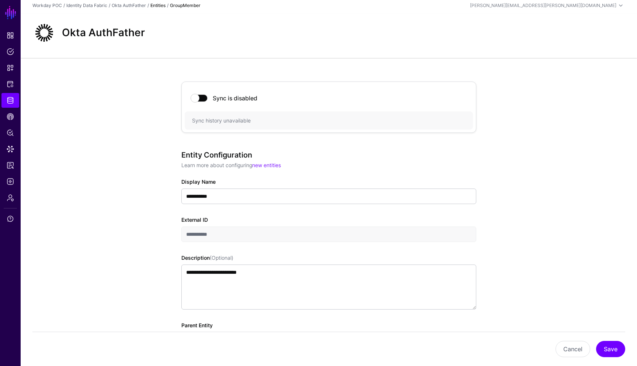
scroll to position [0, 0]
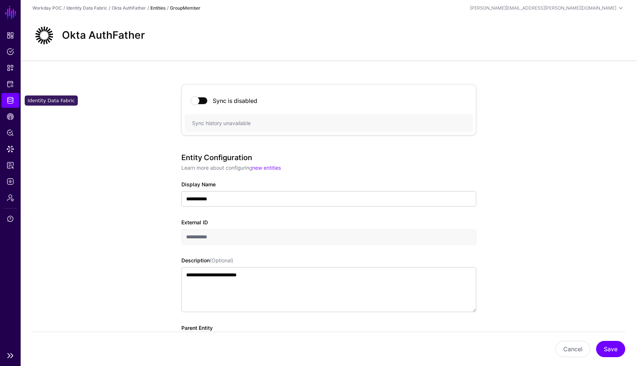
click at [10, 105] on link "Identity Data Fabric" at bounding box center [10, 100] width 18 height 15
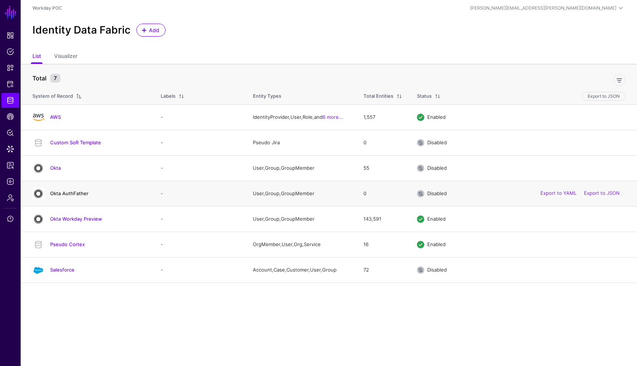
click at [82, 194] on link "Okta AuthFather" at bounding box center [69, 193] width 38 height 6
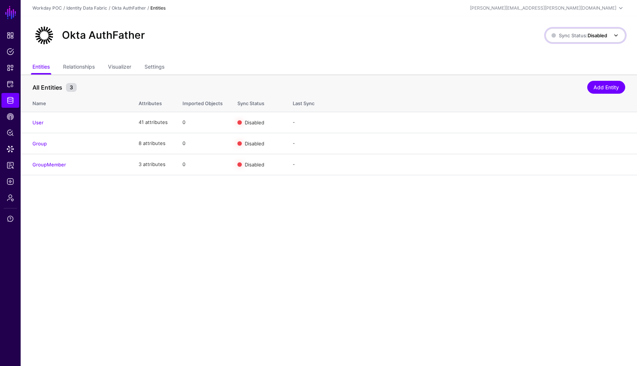
click at [616, 36] on span at bounding box center [615, 35] width 9 height 9
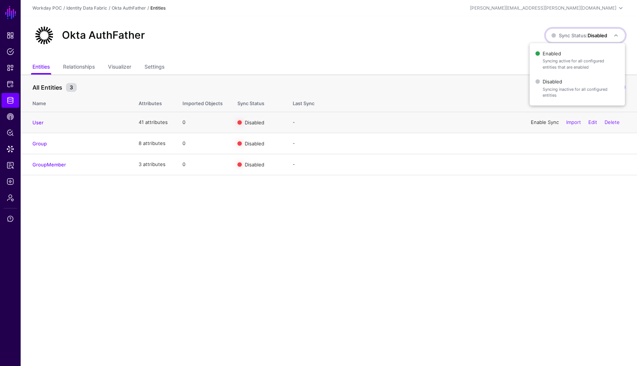
click at [539, 123] on link "Enable Sync" at bounding box center [545, 122] width 28 height 6
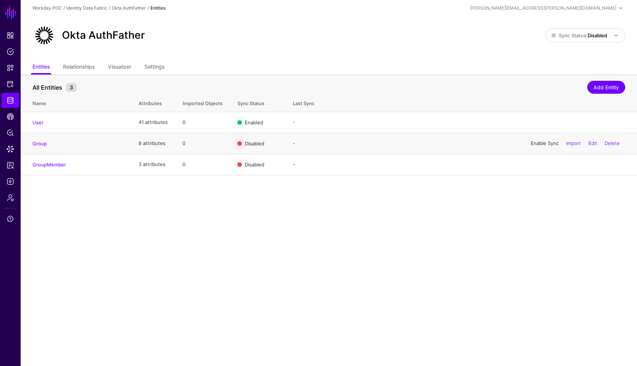
click at [538, 143] on link "Enable Sync" at bounding box center [545, 143] width 28 height 6
click at [534, 166] on link "Enable Sync" at bounding box center [545, 164] width 28 height 6
click at [617, 35] on span at bounding box center [615, 35] width 9 height 9
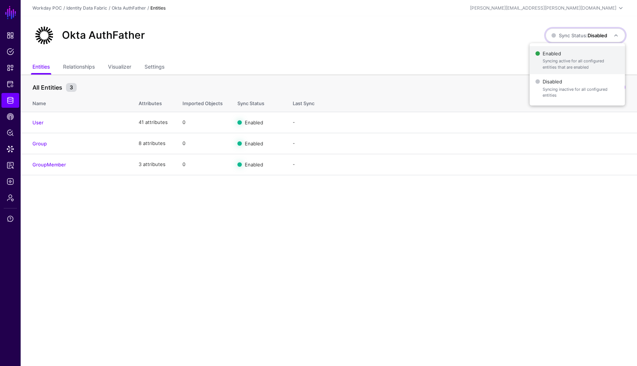
click at [556, 54] on span "Enabled Syncing active for all configured entities that are enabled" at bounding box center [577, 60] width 84 height 24
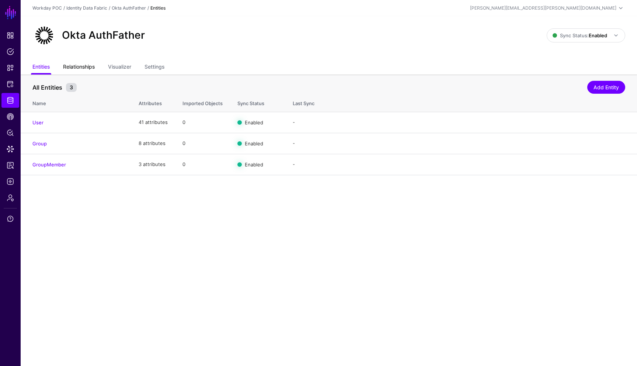
click at [91, 70] on link "Relationships" at bounding box center [79, 67] width 32 height 14
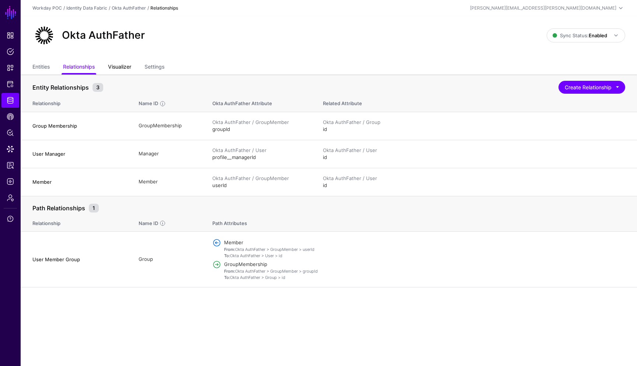
click at [124, 66] on link "Visualizer" at bounding box center [119, 67] width 23 height 14
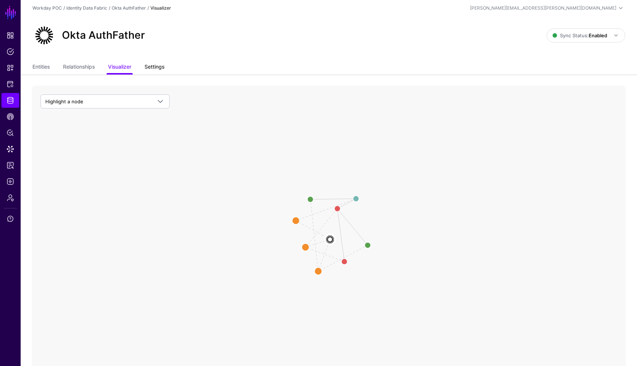
click at [163, 67] on link "Settings" at bounding box center [154, 67] width 20 height 14
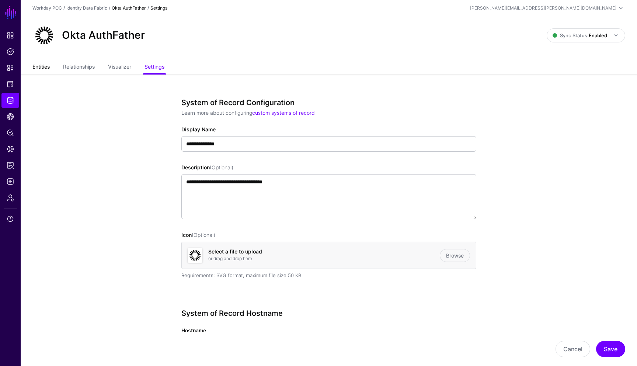
click at [48, 67] on link "Entities" at bounding box center [40, 67] width 17 height 14
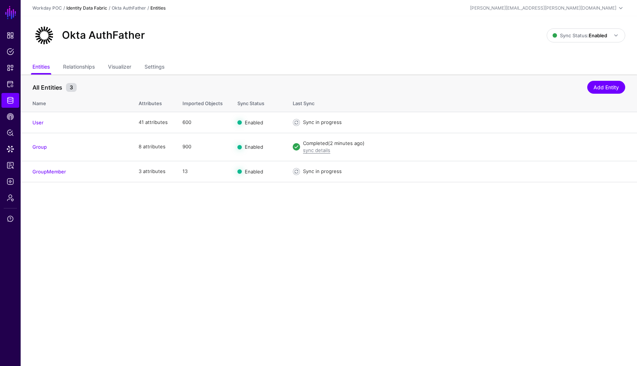
click at [84, 8] on link "Identity Data Fabric" at bounding box center [86, 8] width 41 height 6
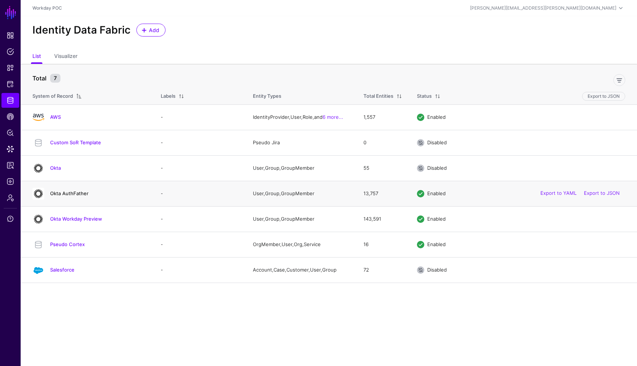
click at [77, 195] on link "Okta AuthFather" at bounding box center [69, 193] width 38 height 6
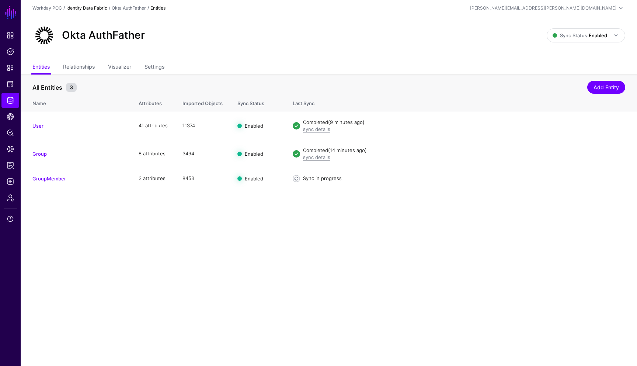
click at [90, 10] on link "Identity Data Fabric" at bounding box center [86, 8] width 41 height 6
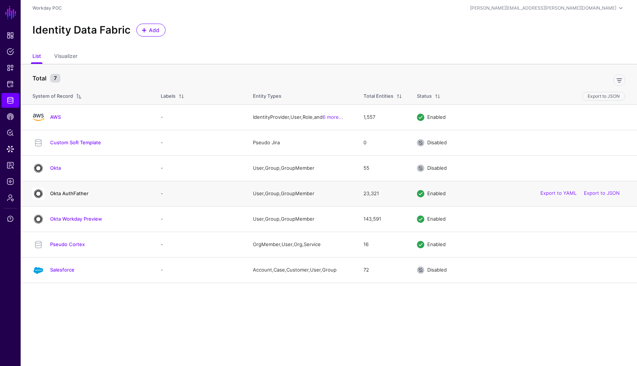
click at [75, 192] on link "Okta AuthFather" at bounding box center [69, 193] width 38 height 6
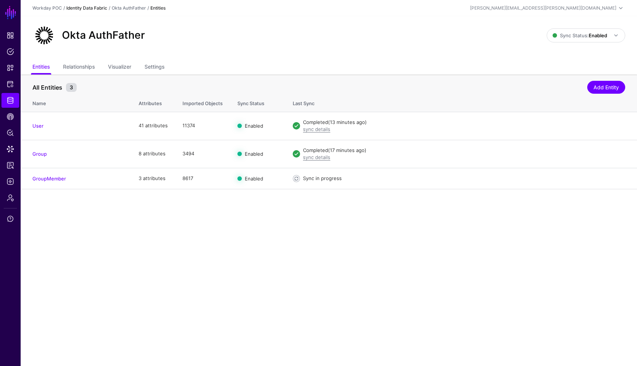
click at [91, 8] on link "Identity Data Fabric" at bounding box center [86, 8] width 41 height 6
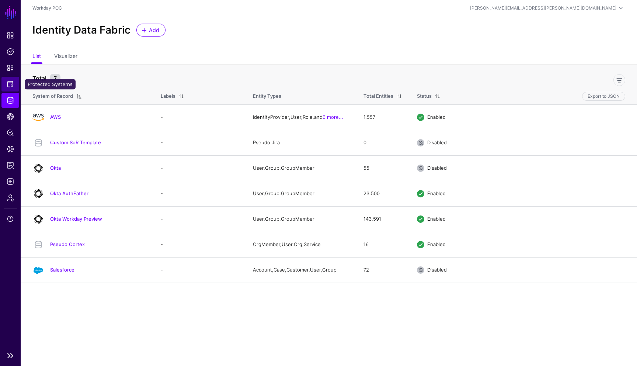
click at [11, 85] on span "Protected Systems" at bounding box center [10, 83] width 7 height 7
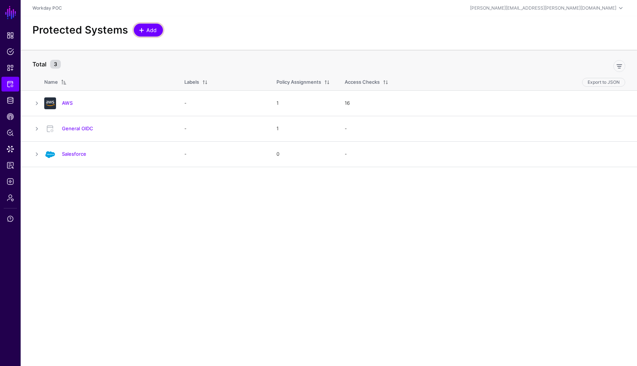
click at [153, 27] on span "Add" at bounding box center [152, 30] width 12 height 8
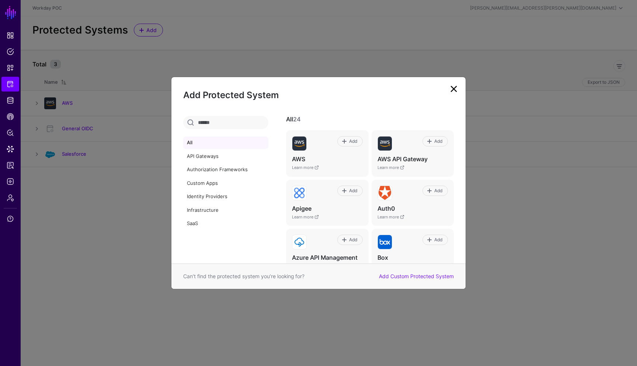
click at [458, 174] on div "All 24 Add AWS Learn more Add AWS API Gateway Learn more Add Apigee Learn more …" at bounding box center [371, 189] width 188 height 147
click at [460, 230] on div "All 24 Add AWS Learn more Add AWS API Gateway Learn more Add Apigee Learn more …" at bounding box center [371, 189] width 188 height 147
click at [408, 273] on link "Add Custom Protected System" at bounding box center [416, 276] width 75 height 6
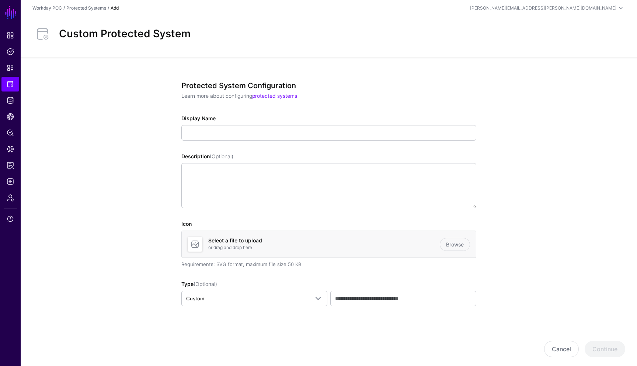
click at [532, 193] on app-integrations-details-form "Protected System Configuration Learn more about configuring protected systems D…" at bounding box center [329, 373] width 616 height 632
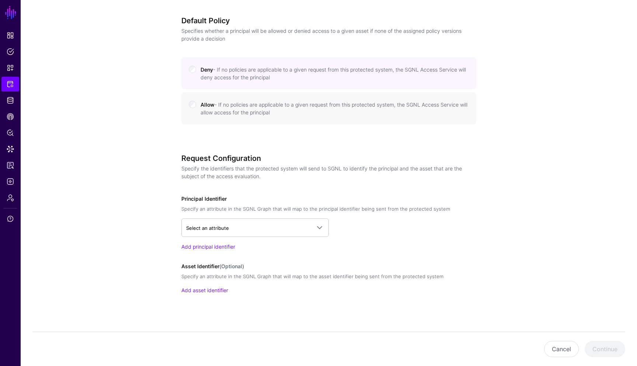
scroll to position [324, 0]
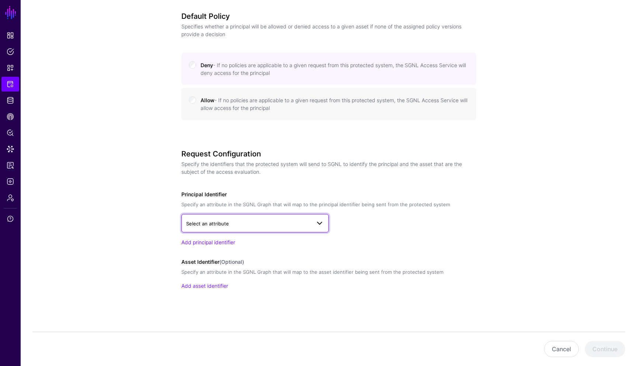
click at [326, 225] on link "Select an attribute" at bounding box center [254, 223] width 147 height 18
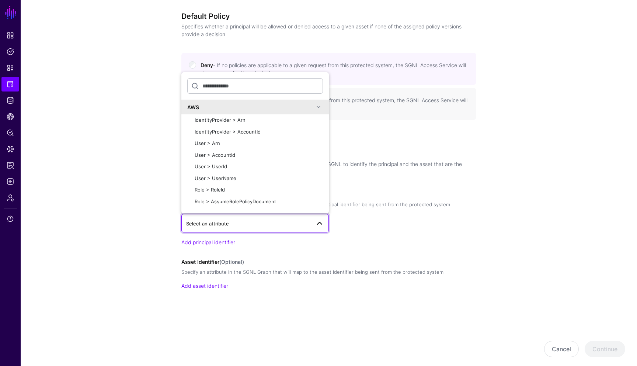
click at [320, 109] on span at bounding box center [318, 106] width 9 height 9
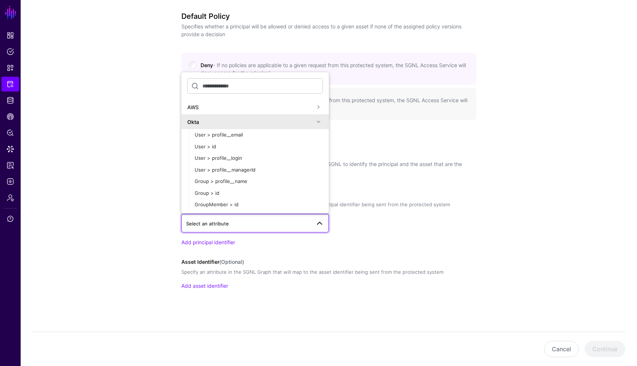
click at [319, 108] on span at bounding box center [318, 106] width 9 height 9
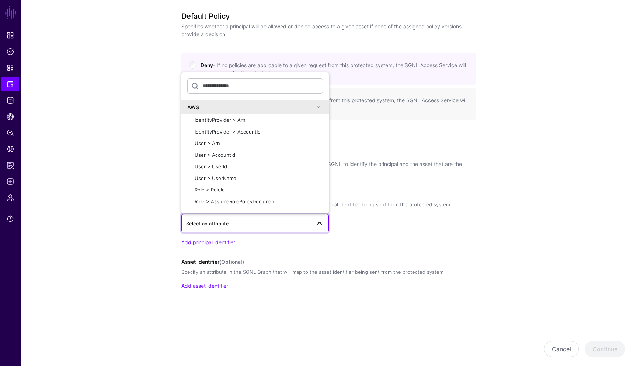
click at [318, 108] on span at bounding box center [318, 106] width 9 height 9
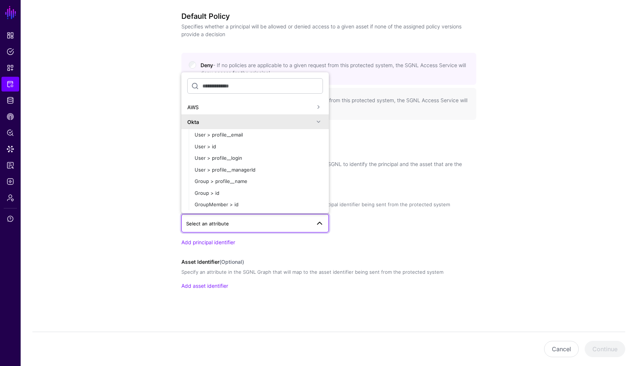
click at [318, 123] on span at bounding box center [318, 121] width 9 height 9
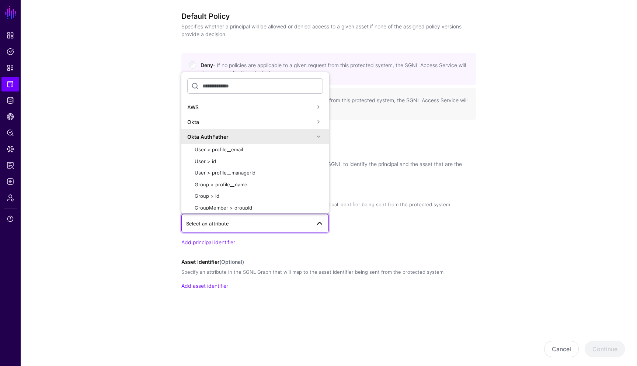
click at [522, 241] on app-integrations-details-form "Protected System Configuration Learn more about configuring protected systems D…" at bounding box center [329, 50] width 616 height 632
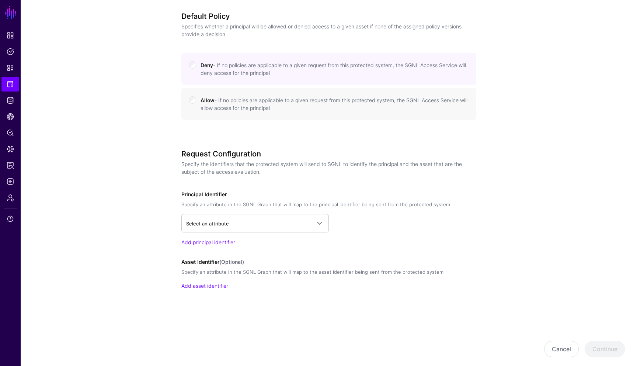
click at [543, 223] on app-integrations-details-form "Protected System Configuration Learn more about configuring protected systems D…" at bounding box center [329, 50] width 616 height 632
click at [560, 345] on button "Cancel" at bounding box center [561, 348] width 35 height 16
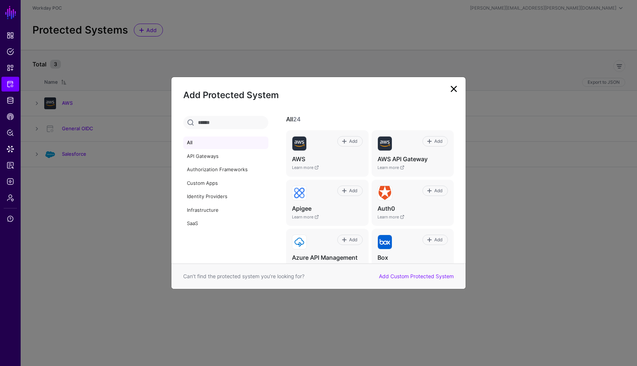
click at [455, 87] on link at bounding box center [454, 89] width 12 height 12
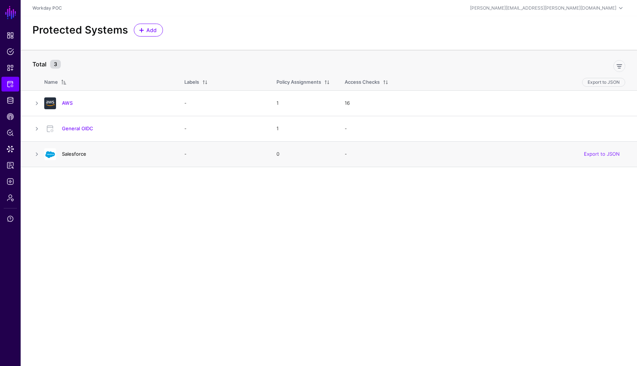
click at [81, 155] on link "Salesforce" at bounding box center [74, 154] width 24 height 6
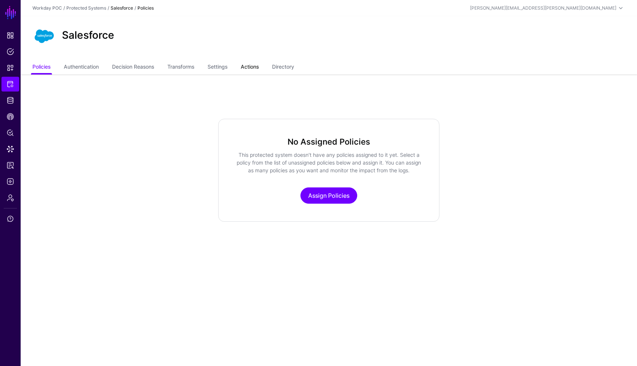
click at [253, 67] on link "Actions" at bounding box center [250, 67] width 18 height 14
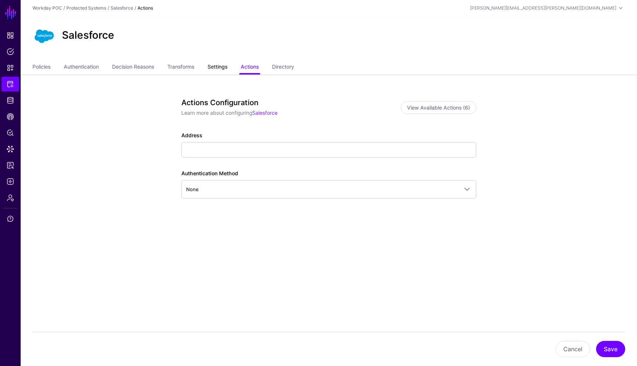
click at [215, 72] on link "Settings" at bounding box center [217, 67] width 20 height 14
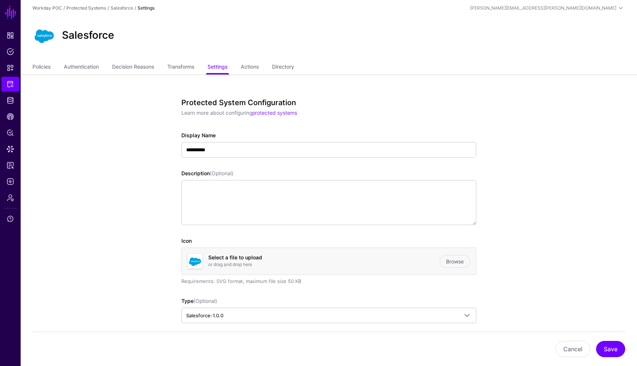
click at [190, 69] on link "Transforms" at bounding box center [180, 67] width 27 height 14
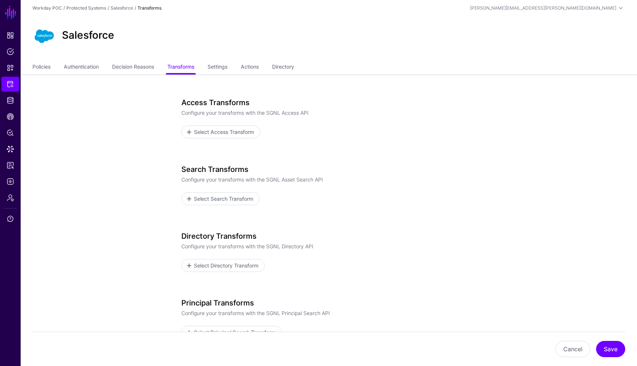
click at [358, 156] on div "Access Transforms Configure your transforms with the SGNL Access API Select Acc…" at bounding box center [328, 227] width 295 height 258
click at [224, 133] on span "Select Access Transform" at bounding box center [224, 132] width 62 height 8
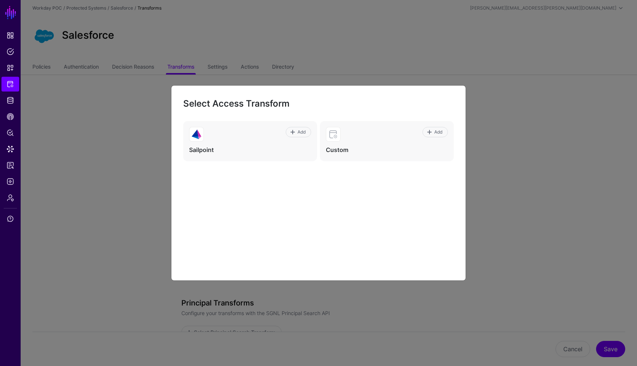
click at [488, 99] on ngb-modal-window "Select Access Transform Add Sailpoint Add Custom" at bounding box center [318, 183] width 637 height 366
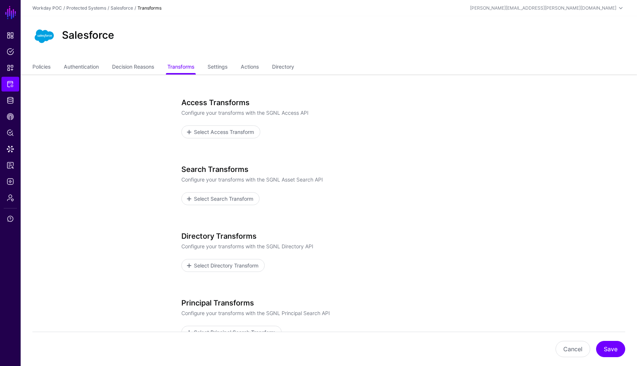
click at [426, 156] on div "Access Transforms Configure your transforms with the SGNL Access API Select Acc…" at bounding box center [328, 227] width 295 height 258
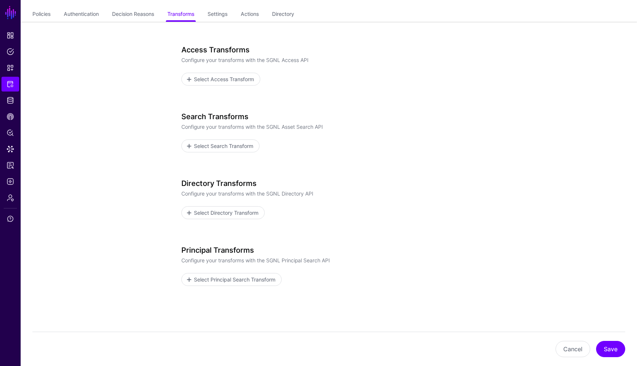
scroll to position [59, 0]
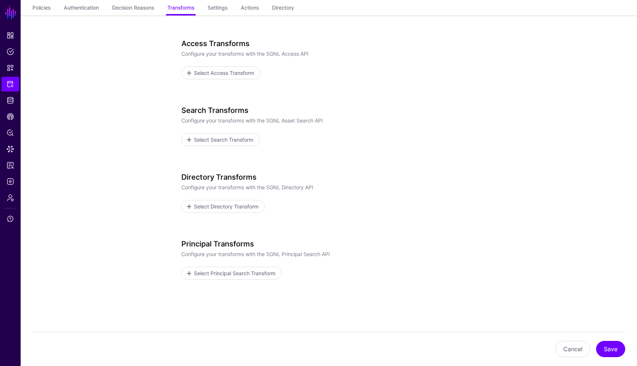
click at [405, 245] on h3 "Principal Transforms" at bounding box center [328, 243] width 295 height 9
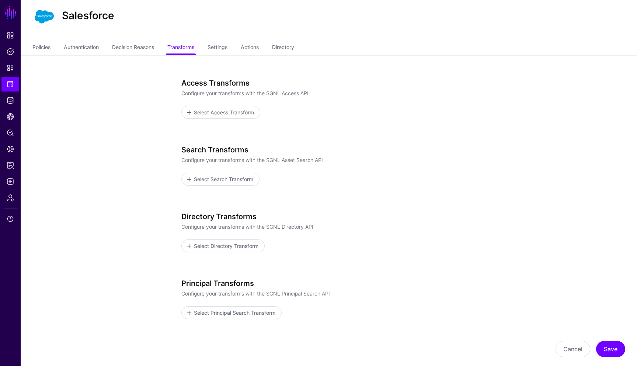
scroll to position [0, 0]
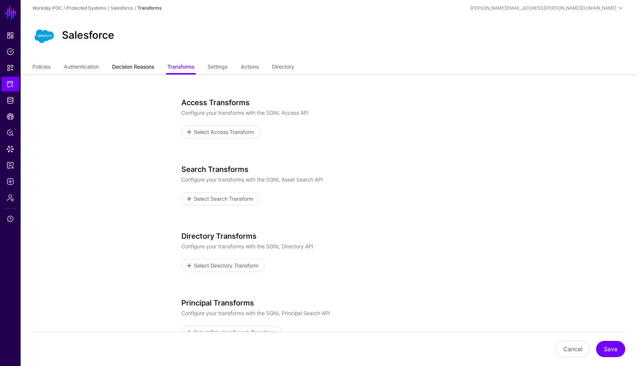
click at [135, 70] on link "Decision Reasons" at bounding box center [133, 67] width 42 height 14
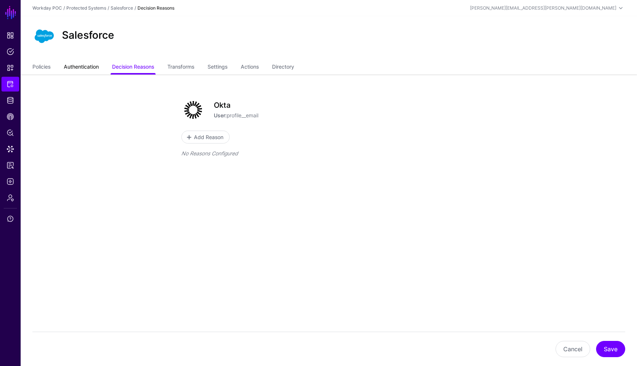
click at [91, 70] on link "Authentication" at bounding box center [81, 67] width 35 height 14
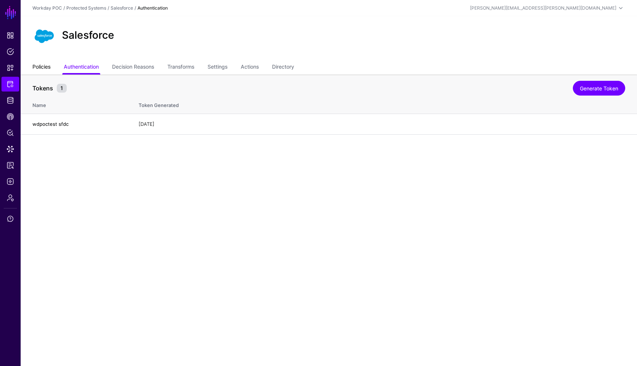
click at [45, 69] on link "Policies" at bounding box center [41, 67] width 18 height 14
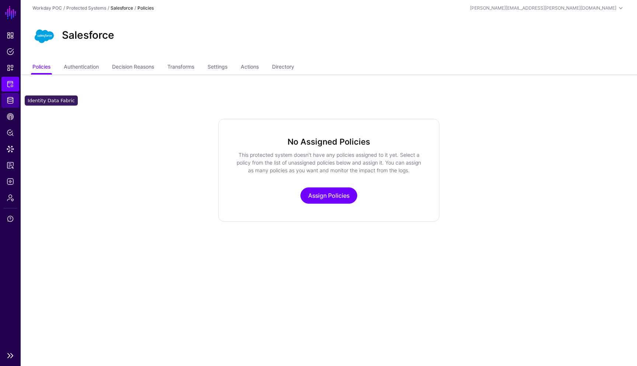
click at [8, 101] on span "Identity Data Fabric" at bounding box center [10, 100] width 7 height 7
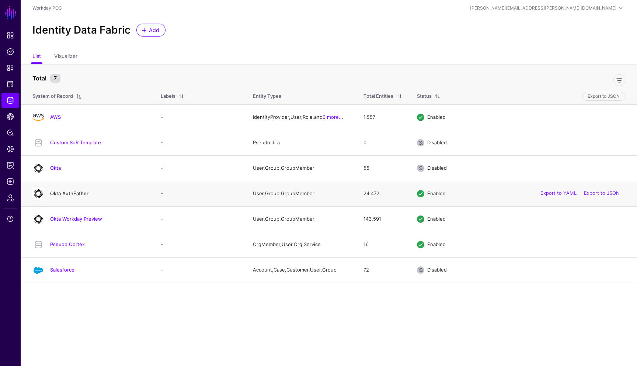
click at [76, 193] on link "Okta AuthFather" at bounding box center [69, 193] width 38 height 6
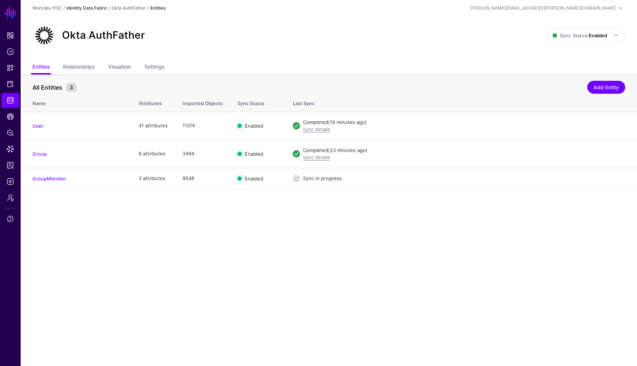
click at [81, 8] on link "Identity Data Fabric" at bounding box center [86, 8] width 41 height 6
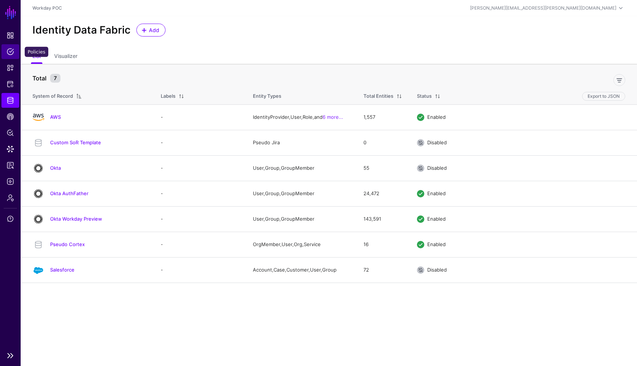
click at [11, 50] on span "Policies" at bounding box center [10, 51] width 7 height 7
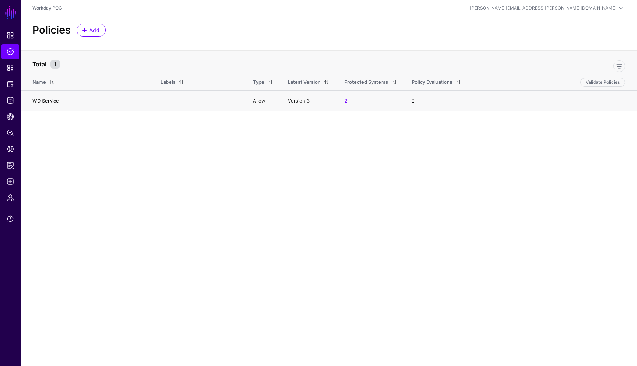
click at [54, 99] on link "WD Service" at bounding box center [45, 101] width 27 height 6
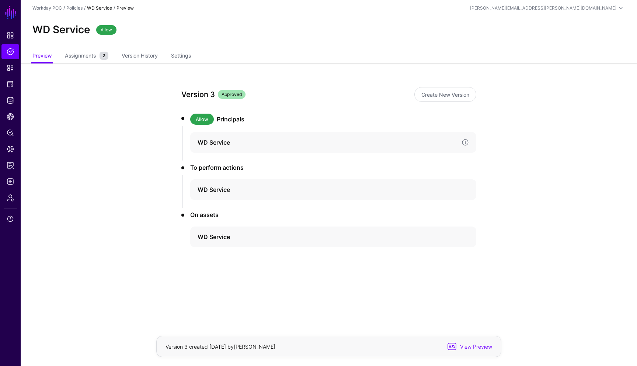
click at [249, 142] on h4 "WD Service" at bounding box center [327, 142] width 258 height 9
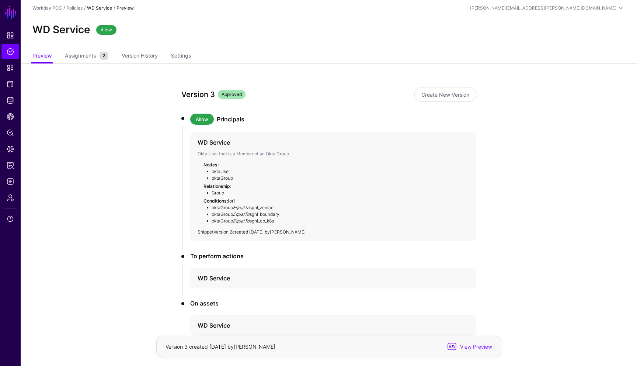
click at [510, 187] on app-policies-v2-item-preview "Version 3 Approved Create New Version Allow Principals WD Service Okta User tha…" at bounding box center [329, 236] width 616 height 347
click at [517, 217] on app-policies-v2-item-preview "Version 3 Approved Create New Version Allow Principals WD Service Okta User tha…" at bounding box center [329, 236] width 616 height 347
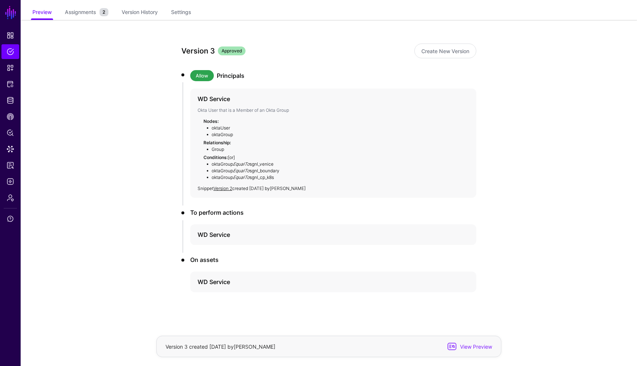
scroll to position [45, 0]
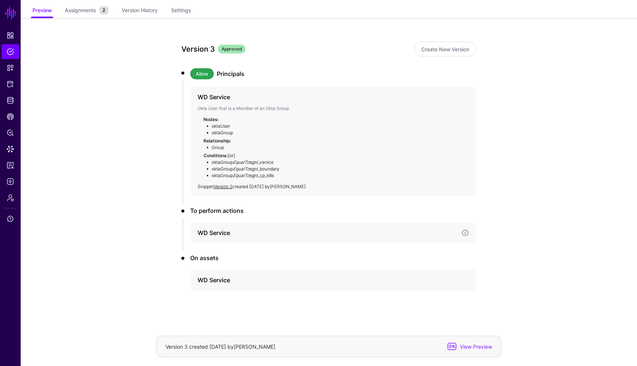
click at [261, 231] on h4 "WD Service" at bounding box center [327, 232] width 258 height 9
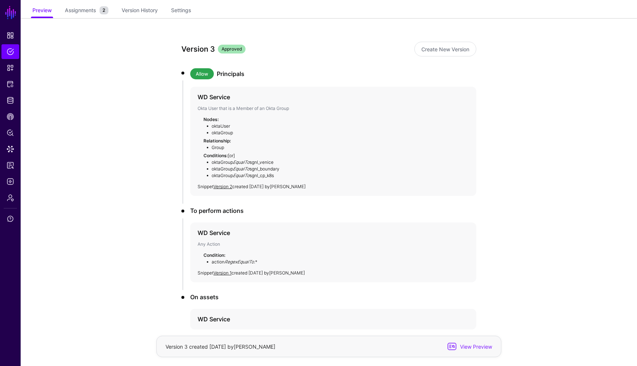
click at [521, 208] on app-policies-v2-item-preview "Version 3 Approved Create New Version Allow Principals WD Service Okta User tha…" at bounding box center [329, 211] width 616 height 387
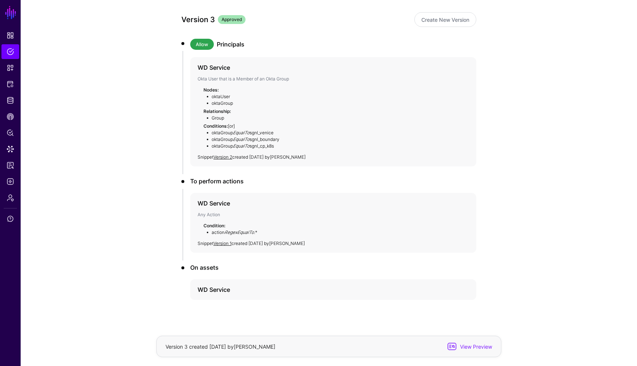
scroll to position [84, 0]
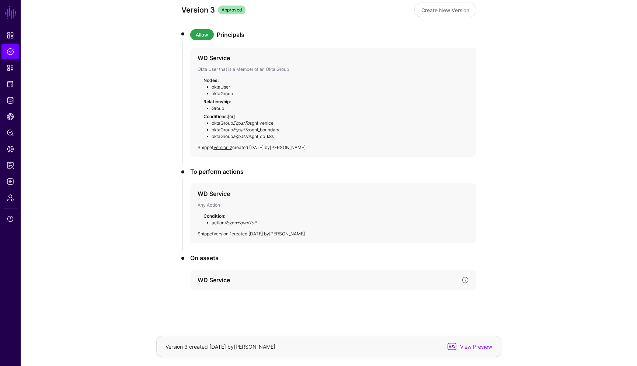
click at [221, 281] on h4 "WD Service" at bounding box center [327, 279] width 258 height 9
click at [504, 255] on app-policies-v2-item-preview "Version 3 Approved Create New Version Allow Principals WD Service Okta User tha…" at bounding box center [329, 210] width 616 height 462
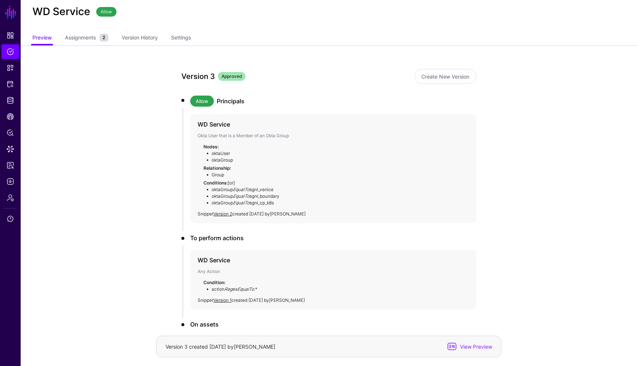
scroll to position [0, 0]
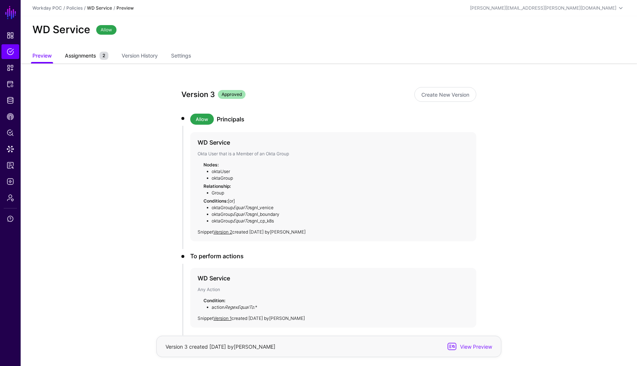
click at [83, 57] on span "Assignments" at bounding box center [80, 56] width 35 height 8
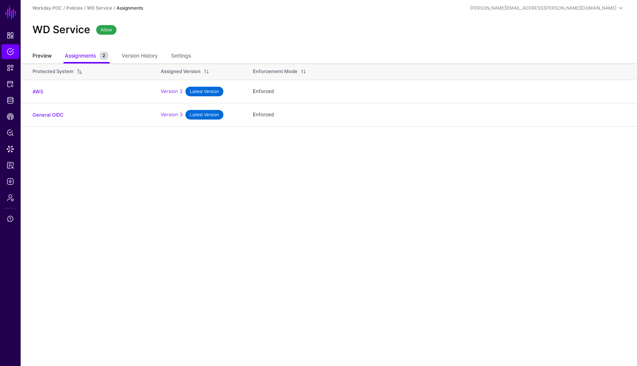
click at [45, 56] on link "Preview" at bounding box center [41, 56] width 19 height 14
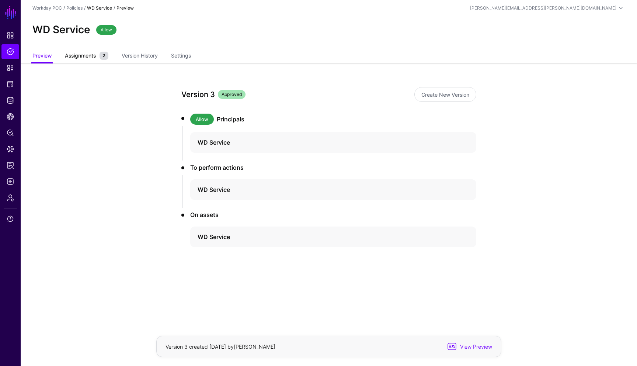
click at [73, 56] on span "Assignments" at bounding box center [80, 56] width 35 height 8
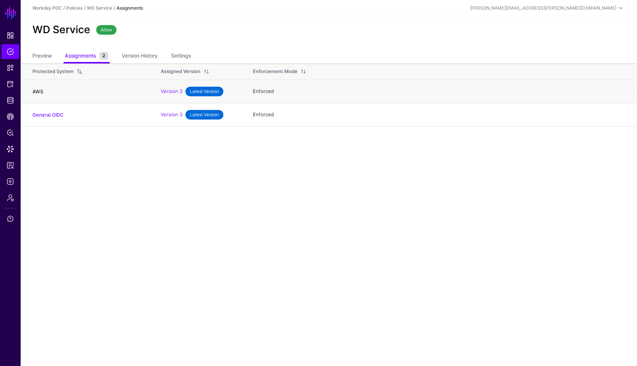
click at [42, 94] on link "AWS" at bounding box center [37, 91] width 11 height 6
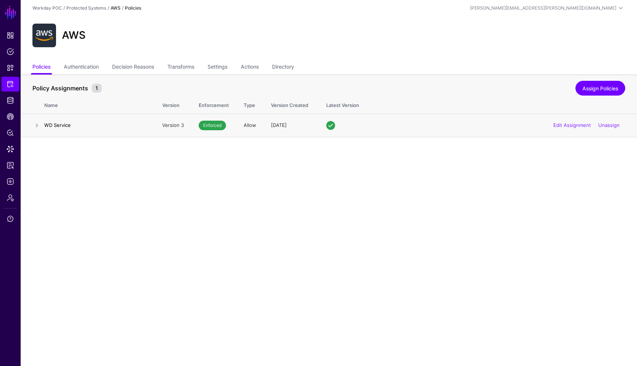
click at [64, 127] on h4 "WD Service" at bounding box center [95, 125] width 103 height 7
click at [99, 68] on link "Authentication" at bounding box center [81, 67] width 35 height 14
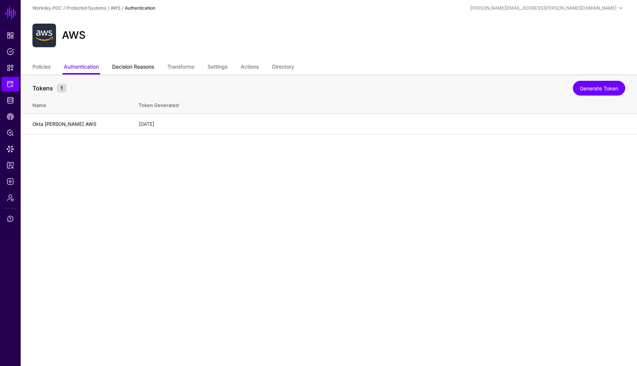
click at [129, 67] on link "Decision Reasons" at bounding box center [133, 67] width 42 height 14
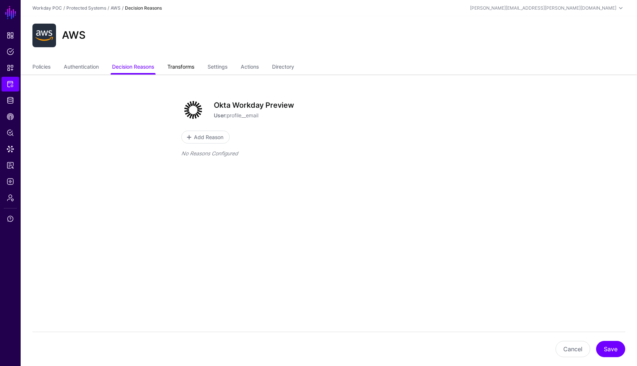
click at [190, 66] on link "Transforms" at bounding box center [180, 67] width 27 height 14
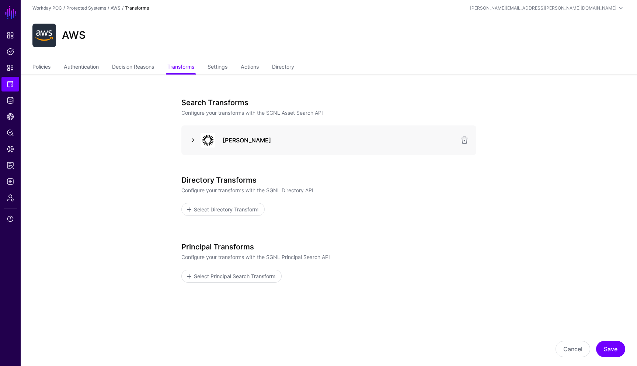
click at [194, 143] on link at bounding box center [193, 140] width 9 height 9
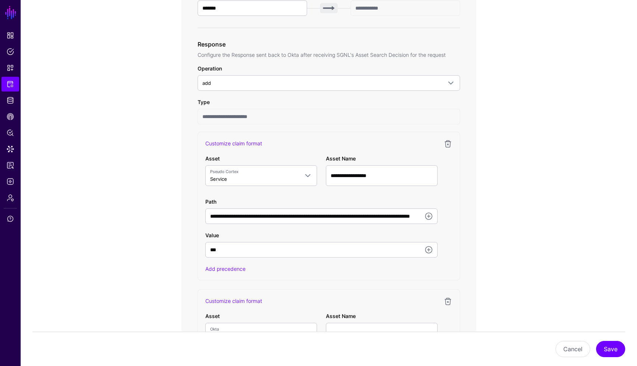
scroll to position [368, 0]
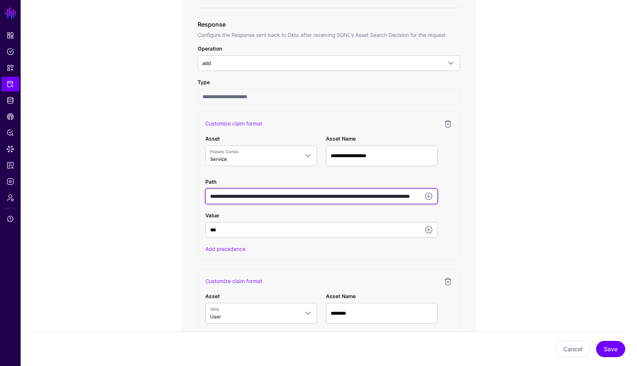
click at [371, 199] on input "**********" at bounding box center [321, 195] width 232 height 15
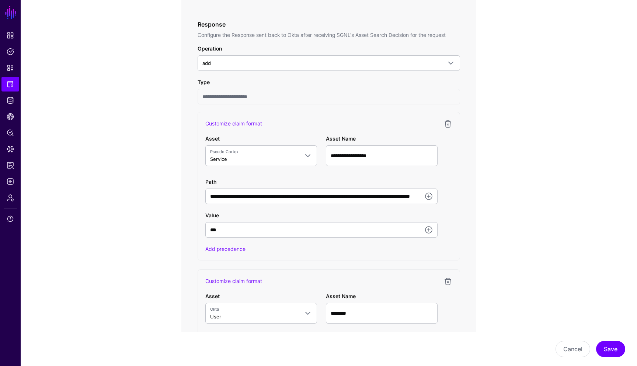
click at [534, 250] on app-integrations-item-transforms "**********" at bounding box center [329, 282] width 616 height 1152
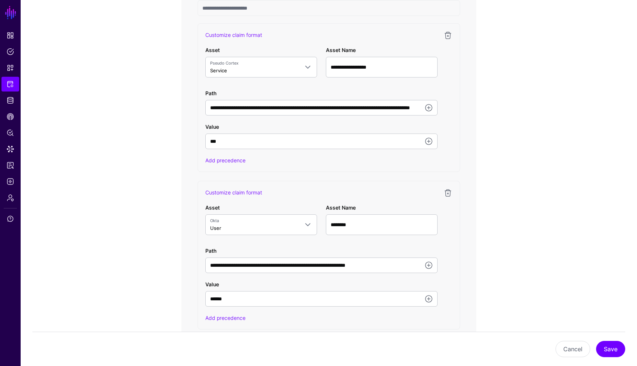
scroll to position [472, 0]
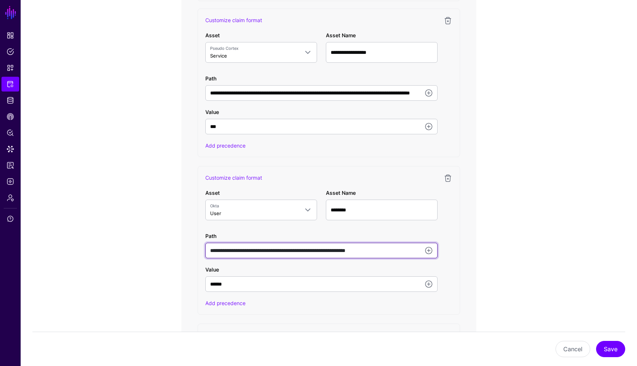
click at [395, 249] on input "**********" at bounding box center [321, 249] width 232 height 15
drag, startPoint x: 399, startPoint y: 251, endPoint x: 460, endPoint y: 263, distance: 61.6
click at [460, 263] on div "**********" at bounding box center [329, 240] width 262 height 149
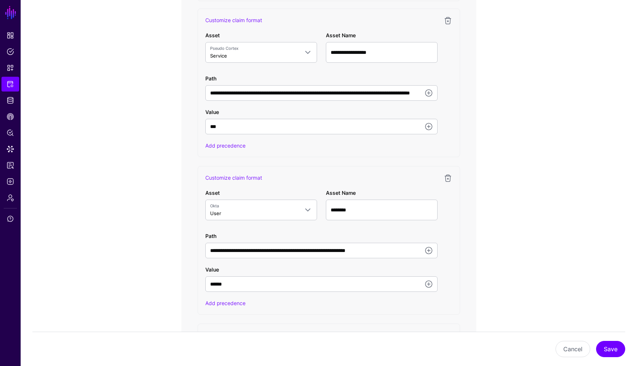
click at [471, 260] on div "**********" at bounding box center [328, 86] width 295 height 865
click at [512, 225] on app-integrations-item-transforms "**********" at bounding box center [329, 179] width 616 height 1152
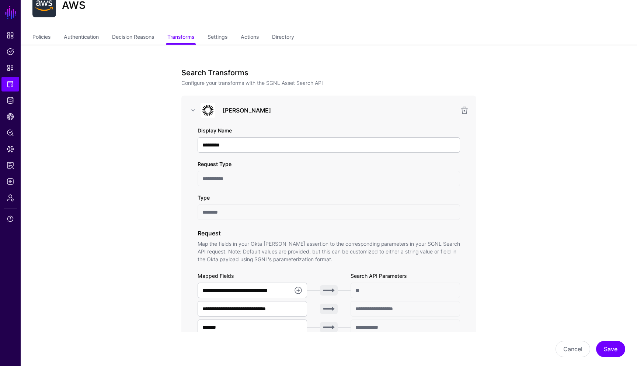
scroll to position [29, 0]
click at [13, 66] on span "Snippets" at bounding box center [10, 67] width 7 height 7
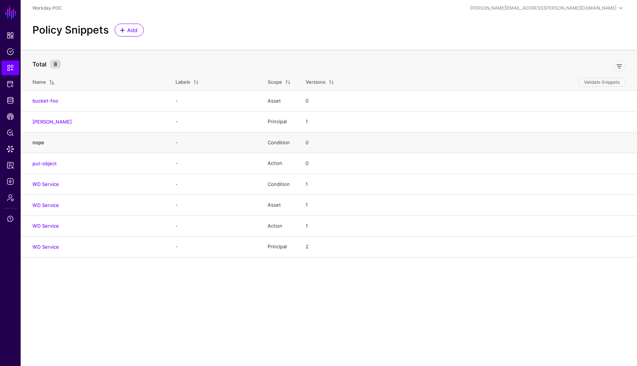
click at [41, 143] on link "nope" at bounding box center [38, 142] width 12 height 6
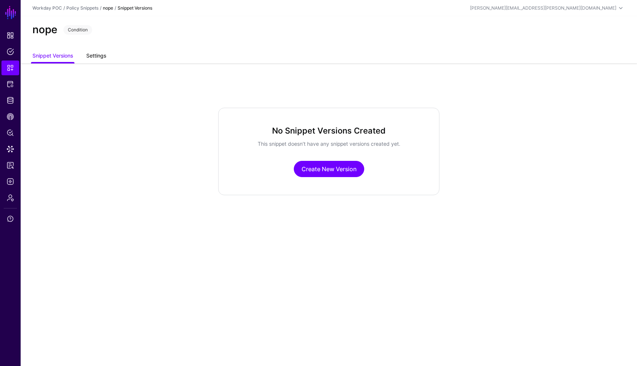
click at [102, 60] on link "Settings" at bounding box center [96, 56] width 20 height 14
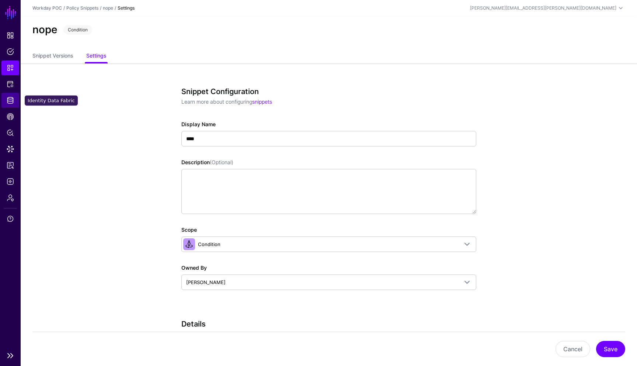
click at [12, 102] on span "Identity Data Fabric" at bounding box center [10, 100] width 7 height 7
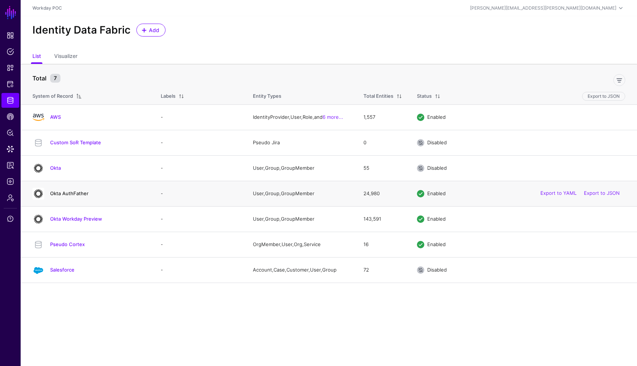
click at [71, 193] on link "Okta AuthFather" at bounding box center [69, 193] width 38 height 6
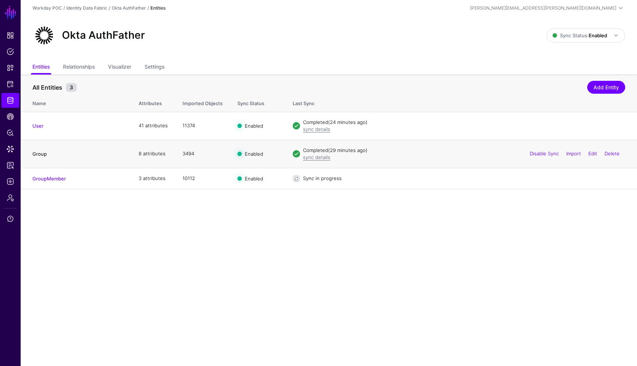
click at [43, 154] on link "Group" at bounding box center [39, 154] width 14 height 6
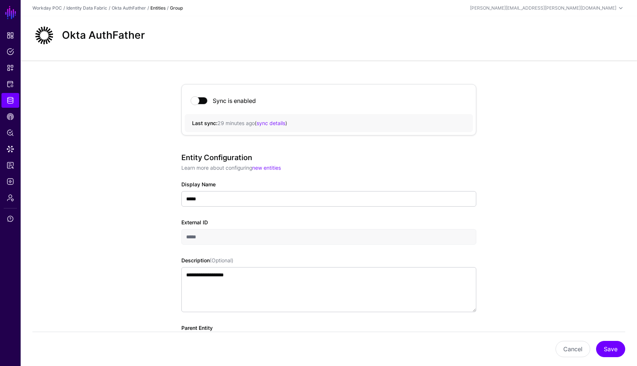
click at [276, 124] on link "sync details" at bounding box center [270, 123] width 29 height 6
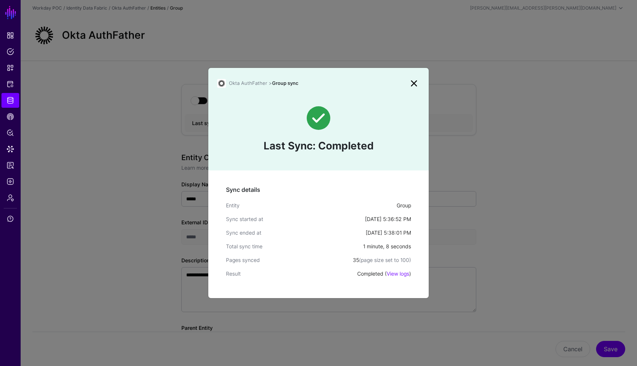
click at [412, 83] on link at bounding box center [414, 83] width 12 height 12
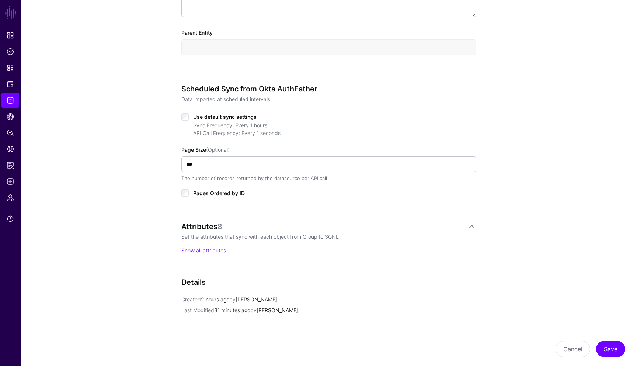
scroll to position [310, 0]
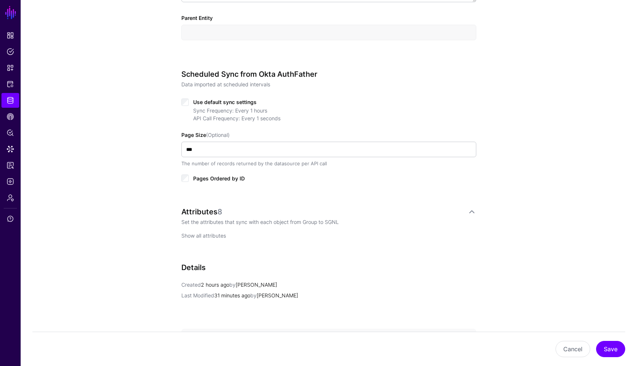
click at [220, 235] on link "Show all attributes" at bounding box center [203, 235] width 45 height 6
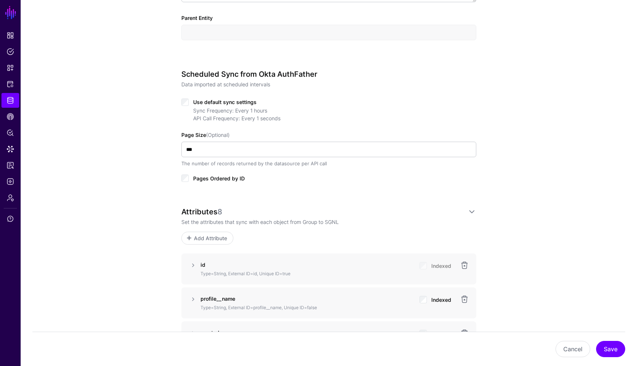
click at [527, 207] on div "**********" at bounding box center [329, 247] width 616 height 992
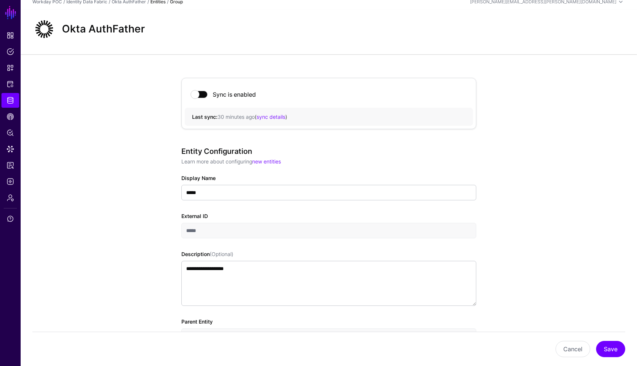
scroll to position [0, 0]
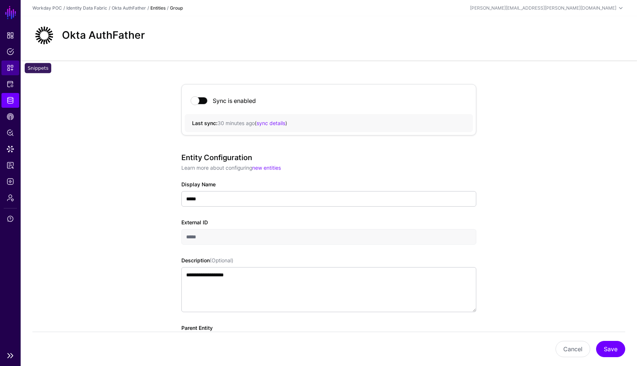
click at [11, 70] on span "Snippets" at bounding box center [10, 67] width 7 height 7
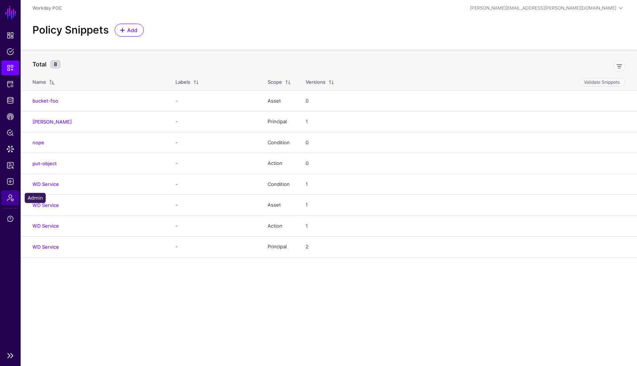
click at [13, 198] on span "Admin" at bounding box center [10, 197] width 7 height 7
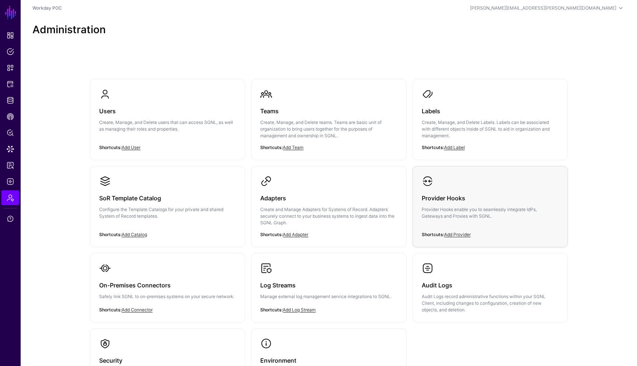
click at [480, 207] on p "Provider Hooks enable you to seamlessly integrate IdPs, Gateways and Proxies wi…" at bounding box center [490, 212] width 137 height 13
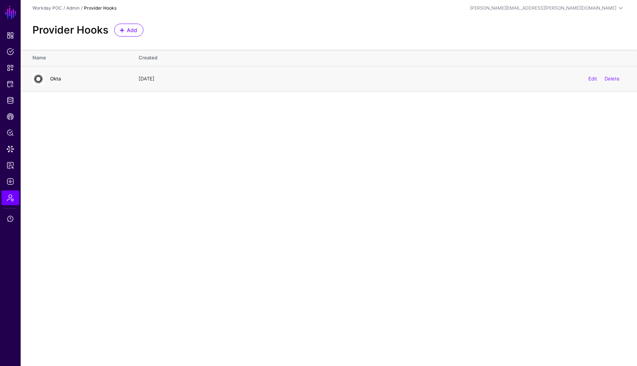
click at [55, 80] on link "Okta" at bounding box center [55, 79] width 11 height 6
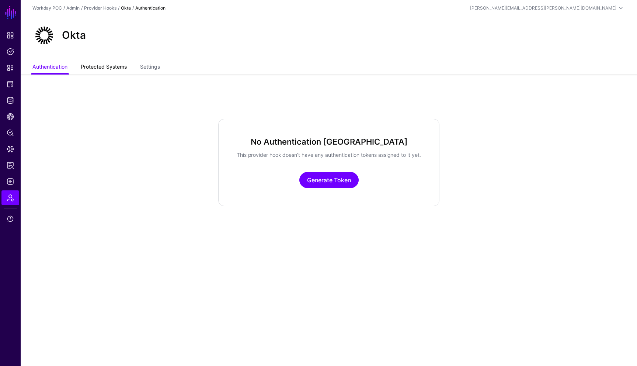
click at [118, 69] on link "Protected Systems" at bounding box center [104, 67] width 46 height 14
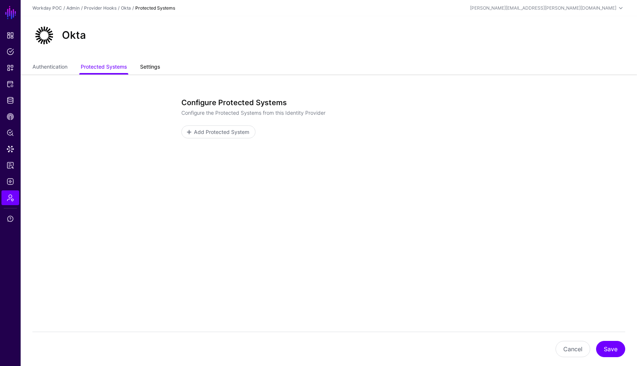
click at [152, 68] on link "Settings" at bounding box center [150, 67] width 20 height 14
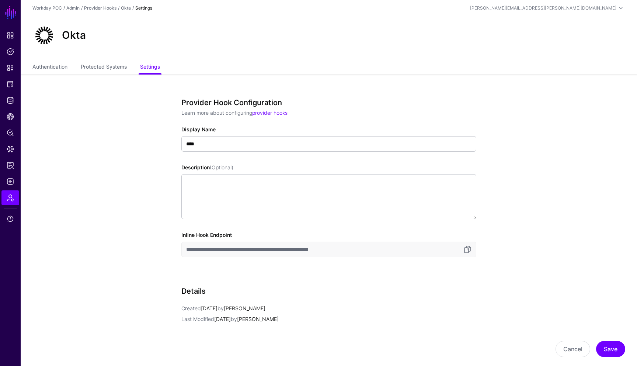
click at [513, 112] on app-admin-providers-item-edit "**********" at bounding box center [329, 275] width 616 height 403
click at [109, 70] on link "Protected Systems" at bounding box center [104, 67] width 46 height 14
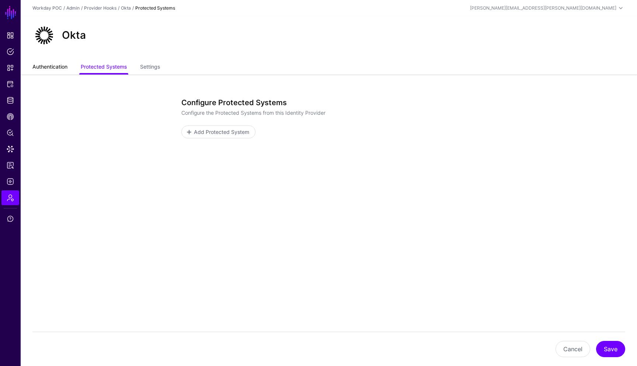
click at [67, 68] on link "Authentication" at bounding box center [49, 67] width 35 height 14
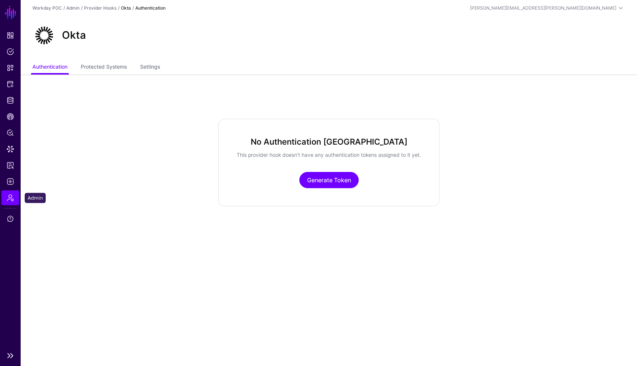
click at [11, 199] on span "Admin" at bounding box center [10, 197] width 7 height 7
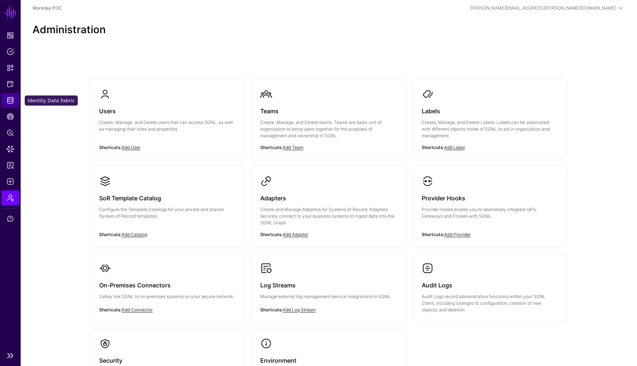
click at [11, 102] on span "Identity Data Fabric" at bounding box center [10, 100] width 7 height 7
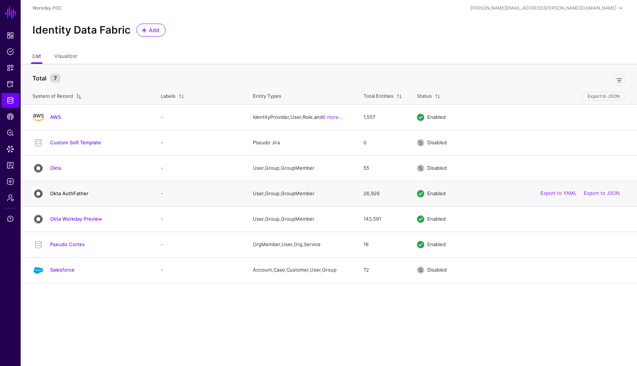
click at [76, 193] on link "Okta AuthFather" at bounding box center [69, 193] width 38 height 6
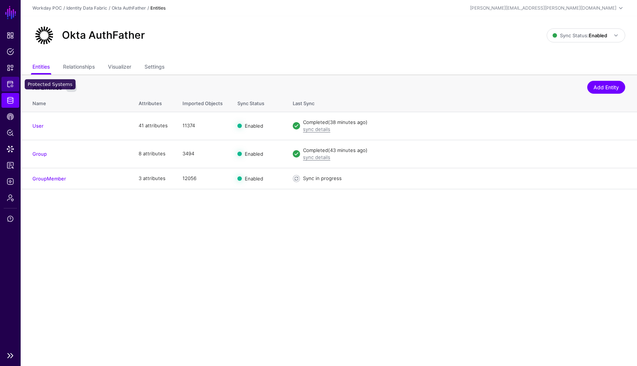
click at [11, 81] on span "Protected Systems" at bounding box center [10, 83] width 7 height 7
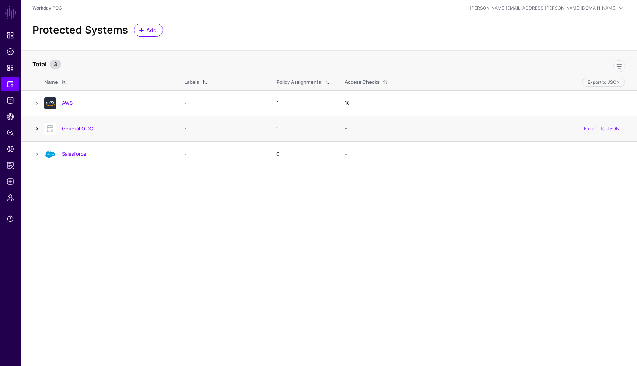
click at [38, 129] on link at bounding box center [36, 128] width 9 height 9
click at [59, 177] on link at bounding box center [57, 175] width 9 height 9
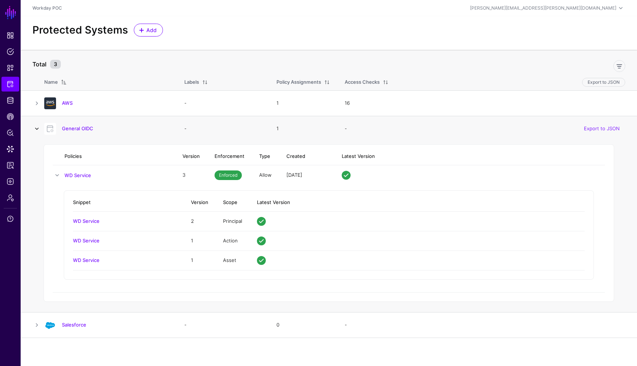
click at [36, 129] on link at bounding box center [36, 128] width 9 height 9
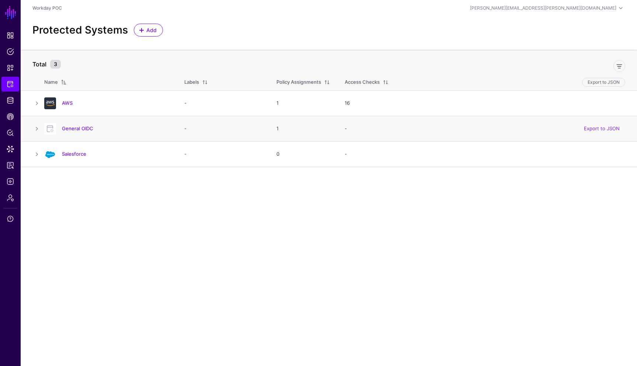
click at [71, 132] on h4 "General OIDC" at bounding box center [116, 128] width 108 height 7
click at [72, 129] on link "General OIDC" at bounding box center [77, 128] width 31 height 6
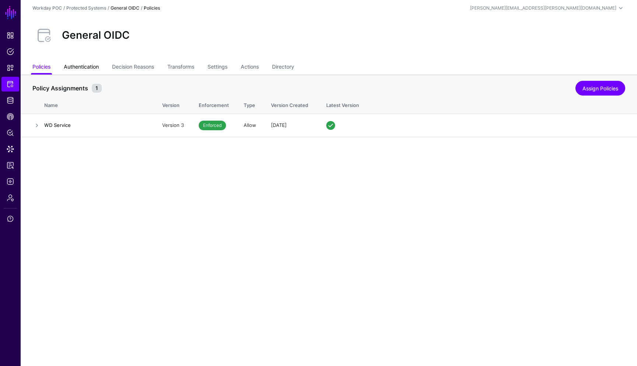
click at [87, 66] on link "Authentication" at bounding box center [81, 67] width 35 height 14
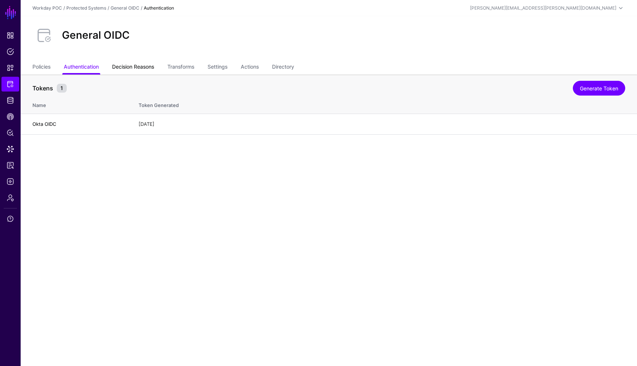
click at [139, 67] on link "Decision Reasons" at bounding box center [133, 67] width 42 height 14
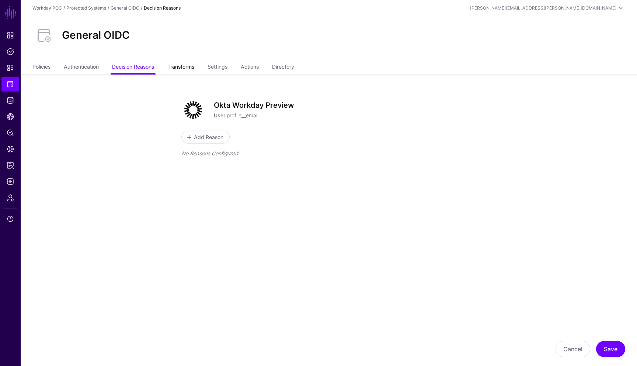
click at [179, 70] on link "Transforms" at bounding box center [180, 67] width 27 height 14
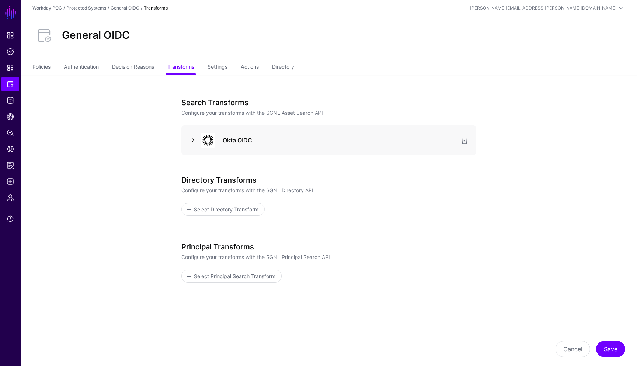
click at [191, 139] on link at bounding box center [193, 140] width 9 height 9
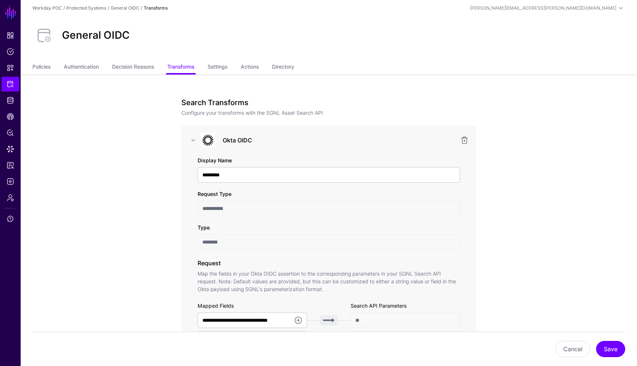
click at [227, 68] on link "Settings" at bounding box center [217, 67] width 20 height 14
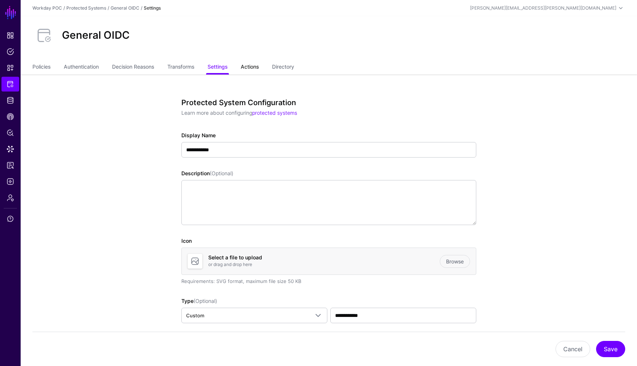
click at [256, 67] on link "Actions" at bounding box center [250, 67] width 18 height 14
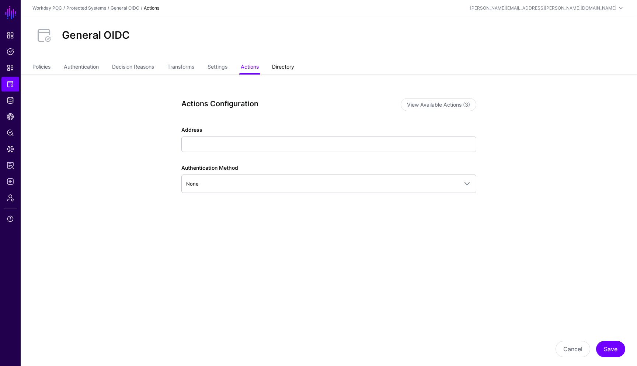
click at [287, 68] on link "Directory" at bounding box center [283, 67] width 22 height 14
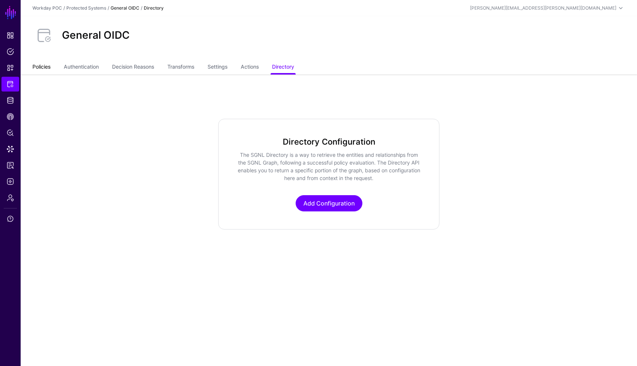
click at [48, 70] on link "Policies" at bounding box center [41, 67] width 18 height 14
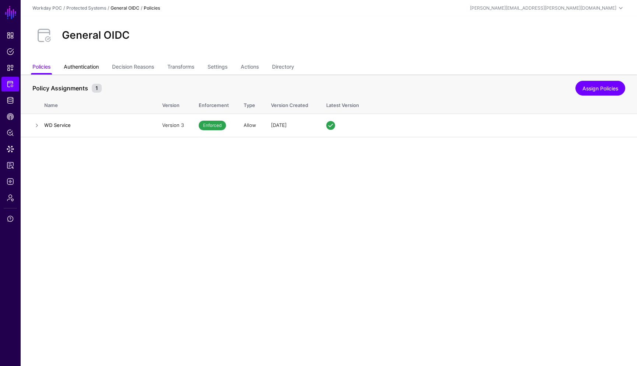
click at [75, 67] on link "Authentication" at bounding box center [81, 67] width 35 height 14
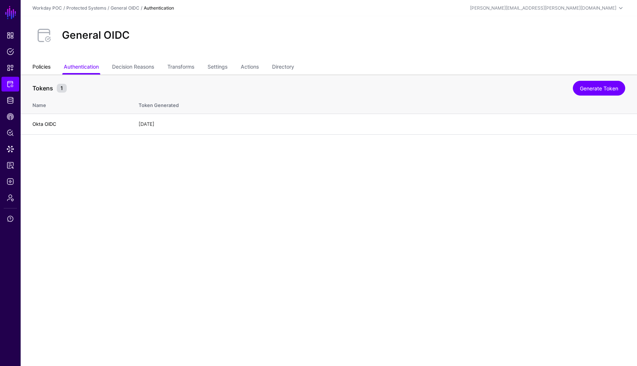
click at [38, 66] on link "Policies" at bounding box center [41, 67] width 18 height 14
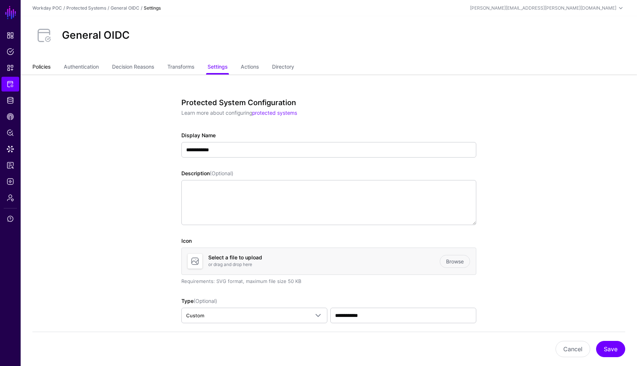
click at [47, 69] on link "Policies" at bounding box center [41, 67] width 18 height 14
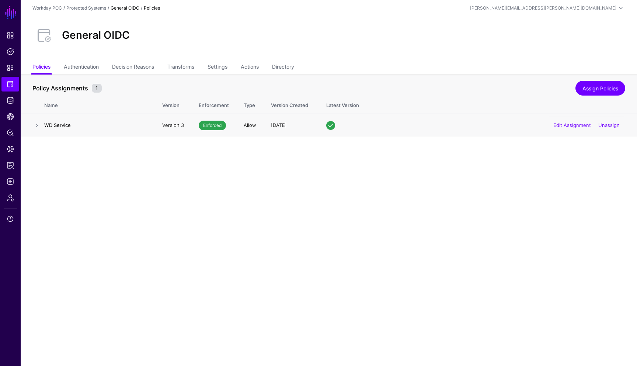
click at [43, 128] on td at bounding box center [33, 124] width 24 height 23
click at [49, 126] on h4 "WD Service" at bounding box center [95, 125] width 103 height 7
click at [42, 124] on td at bounding box center [33, 124] width 24 height 23
click at [36, 126] on link at bounding box center [36, 125] width 9 height 9
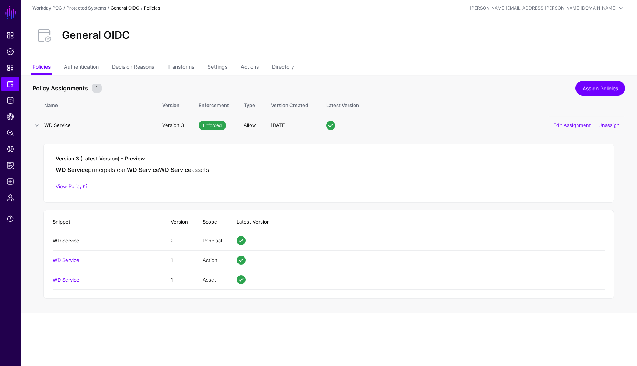
click at [71, 239] on link "WD Service" at bounding box center [66, 240] width 27 height 6
click at [90, 7] on link "Protected Systems" at bounding box center [86, 8] width 40 height 6
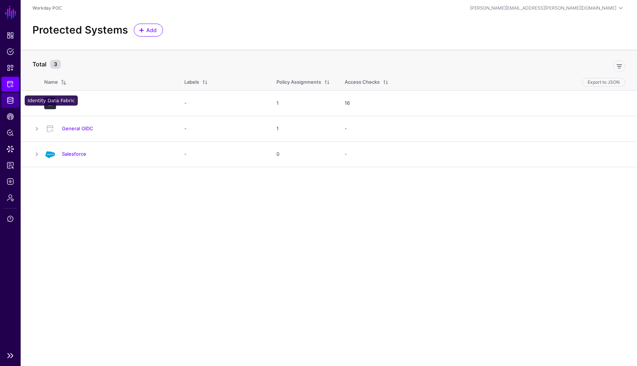
click at [10, 104] on link "Identity Data Fabric" at bounding box center [10, 100] width 18 height 15
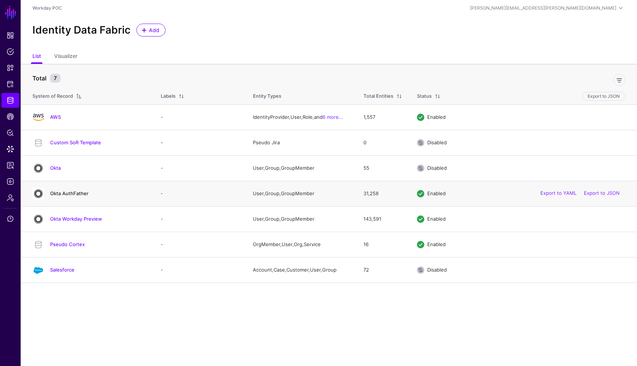
click at [78, 195] on link "Okta AuthFather" at bounding box center [69, 193] width 38 height 6
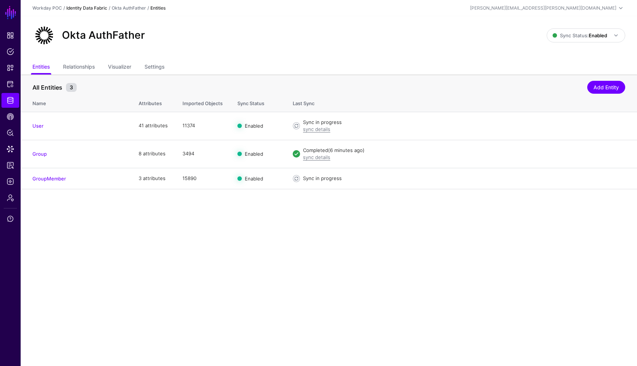
click at [91, 7] on link "Identity Data Fabric" at bounding box center [86, 8] width 41 height 6
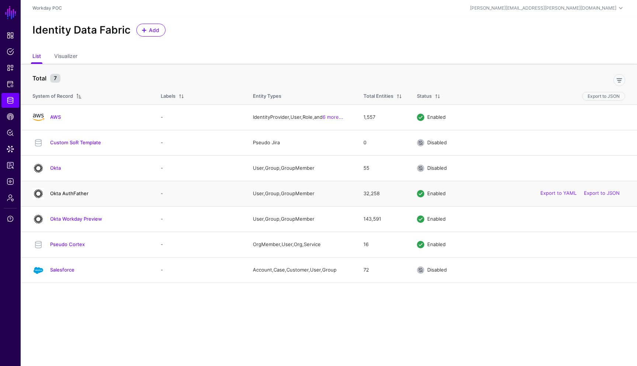
click at [74, 194] on link "Okta AuthFather" at bounding box center [69, 193] width 38 height 6
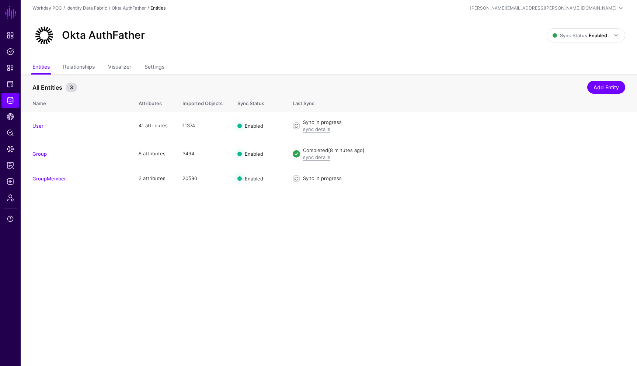
click at [81, 11] on div "Identity Data Fabric" at bounding box center [86, 8] width 41 height 7
click at [81, 7] on link "Identity Data Fabric" at bounding box center [86, 8] width 41 height 6
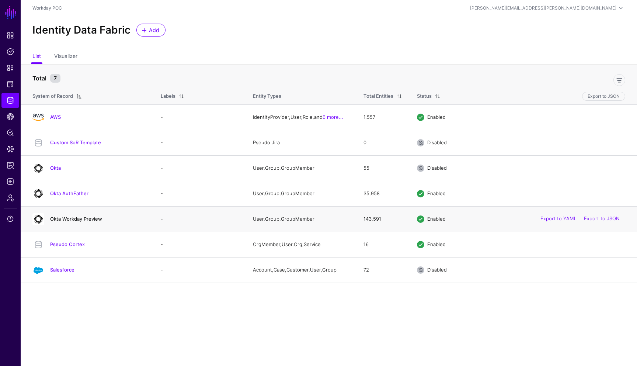
click at [92, 220] on link "Okta Workday Preview" at bounding box center [76, 219] width 52 height 6
click at [236, 41] on div "Identity Data Fabric Add" at bounding box center [329, 33] width 616 height 34
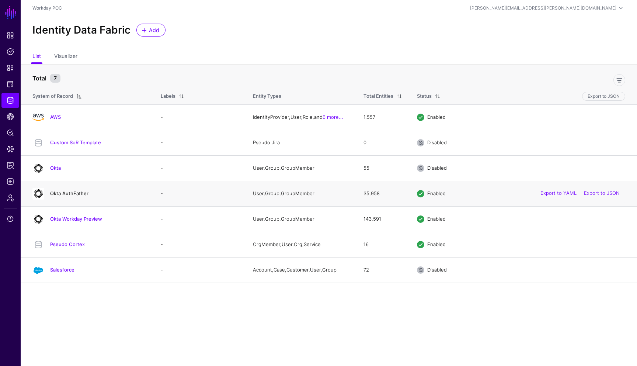
click at [81, 193] on link "Okta AuthFather" at bounding box center [69, 193] width 38 height 6
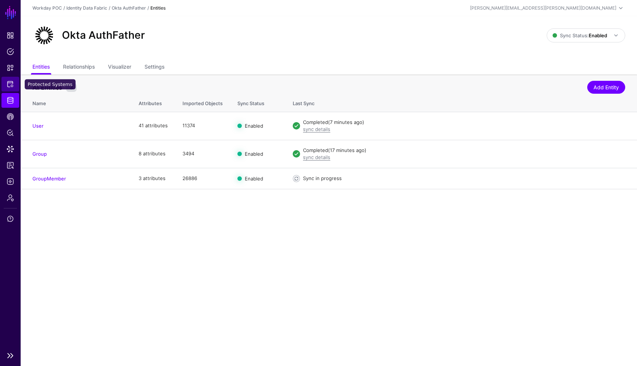
click at [10, 86] on span "Protected Systems" at bounding box center [10, 83] width 7 height 7
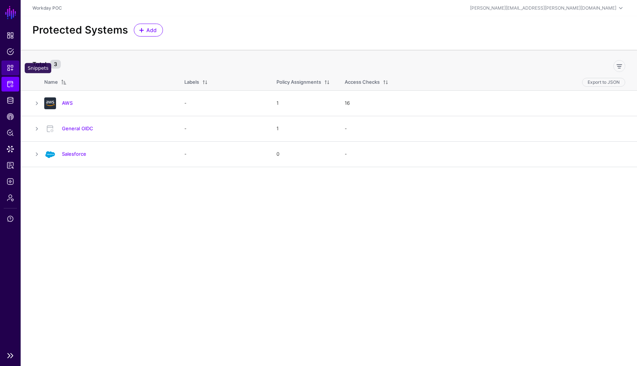
click at [13, 71] on span "Snippets" at bounding box center [10, 67] width 7 height 7
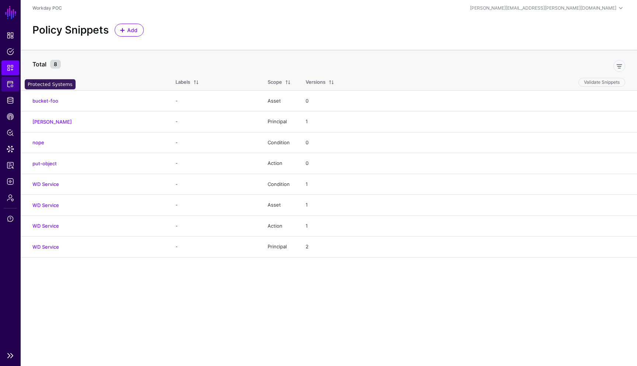
click at [12, 86] on span "Protected Systems" at bounding box center [10, 83] width 7 height 7
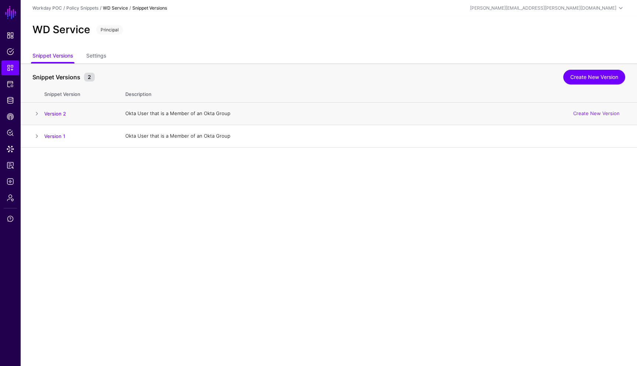
click at [37, 114] on span at bounding box center [36, 113] width 9 height 9
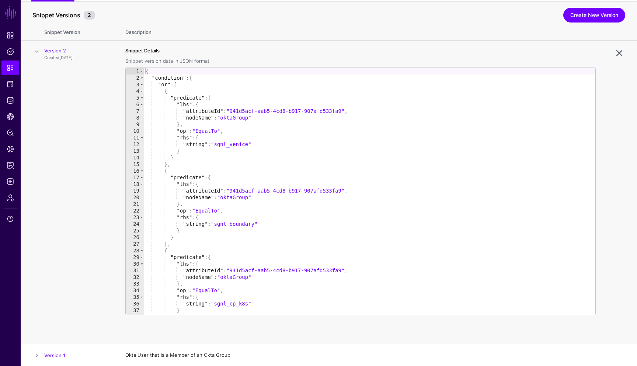
scroll to position [63, 0]
click at [624, 55] on link at bounding box center [619, 52] width 12 height 12
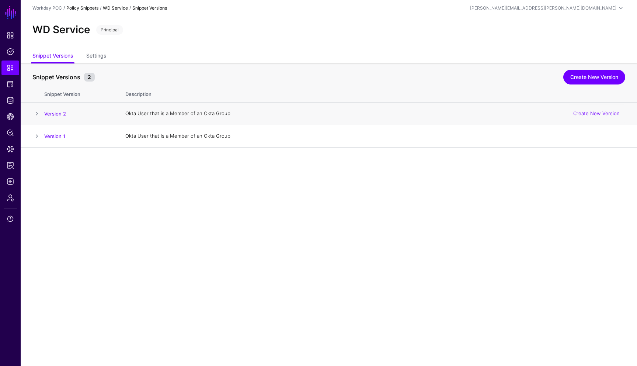
click at [86, 10] on link "Policy Snippets" at bounding box center [82, 8] width 32 height 6
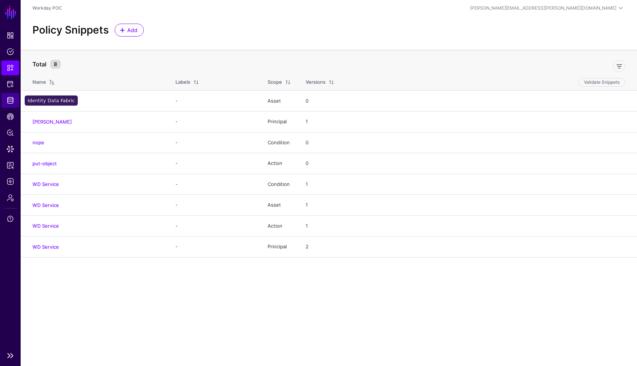
click at [10, 102] on span "Identity Data Fabric" at bounding box center [10, 100] width 7 height 7
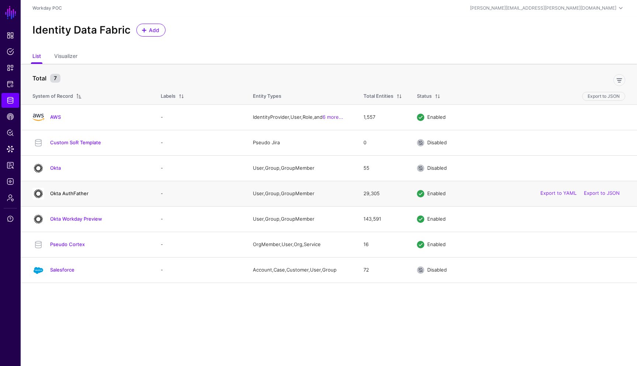
click at [77, 195] on link "Okta AuthFather" at bounding box center [69, 193] width 38 height 6
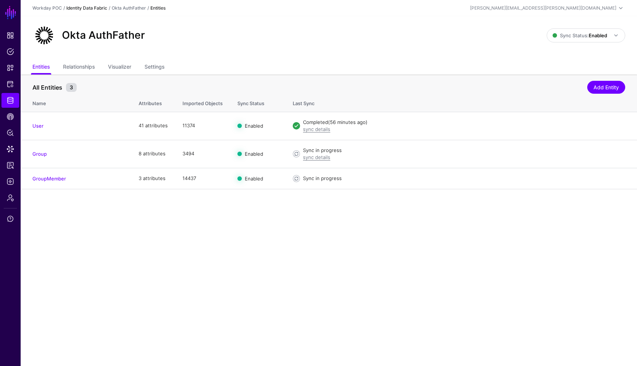
click at [80, 7] on link "Identity Data Fabric" at bounding box center [86, 8] width 41 height 6
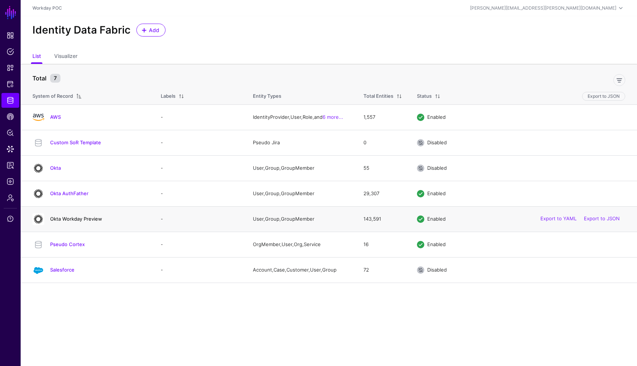
click at [97, 217] on link "Okta Workday Preview" at bounding box center [76, 219] width 52 height 6
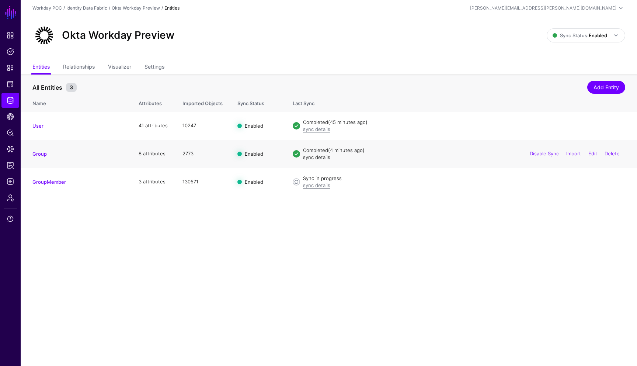
click at [325, 158] on link "sync details" at bounding box center [316, 157] width 27 height 6
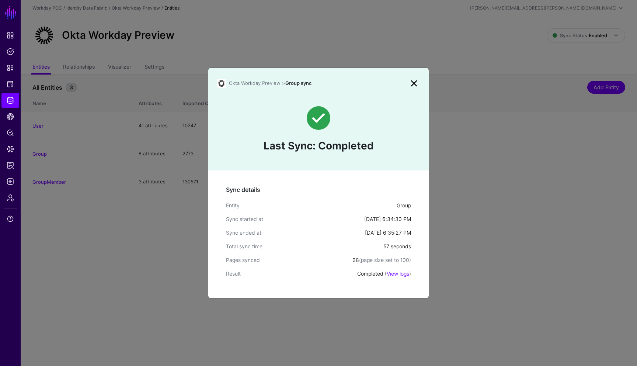
click at [416, 85] on link at bounding box center [414, 83] width 12 height 12
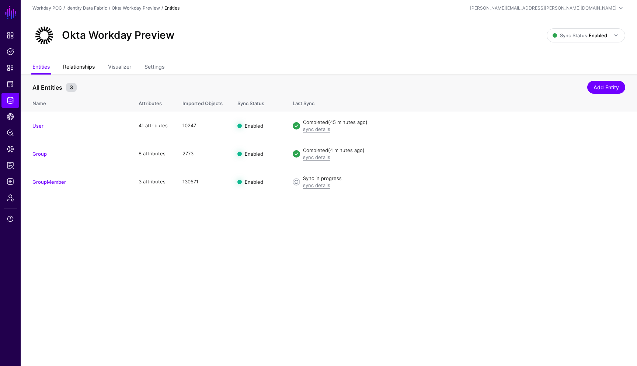
click at [83, 72] on link "Relationships" at bounding box center [79, 67] width 32 height 14
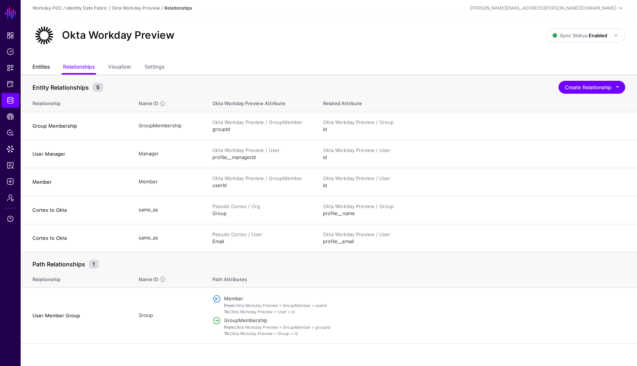
click at [46, 67] on link "Entities" at bounding box center [40, 67] width 17 height 14
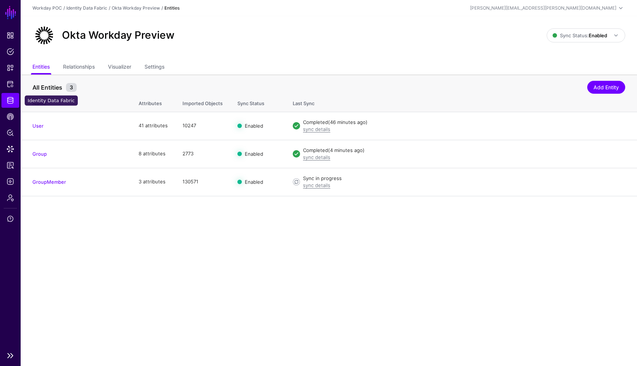
click at [12, 99] on span "Identity Data Fabric" at bounding box center [10, 100] width 7 height 7
